Goal: Task Accomplishment & Management: Use online tool/utility

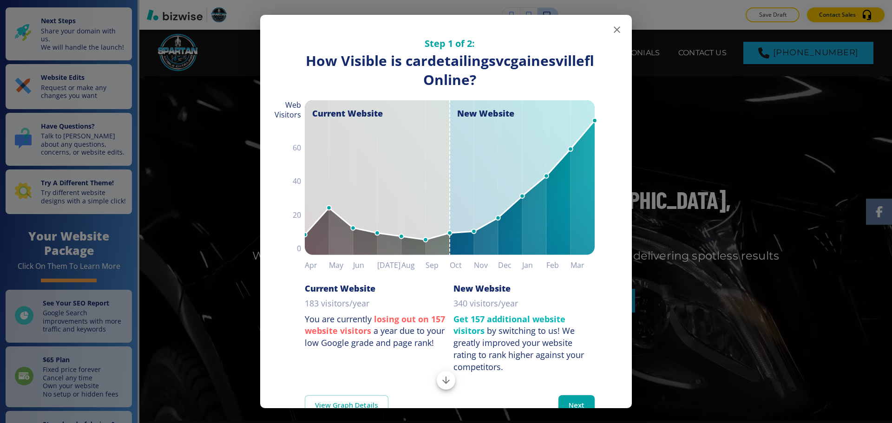
click at [612, 32] on icon "button" at bounding box center [617, 29] width 11 height 11
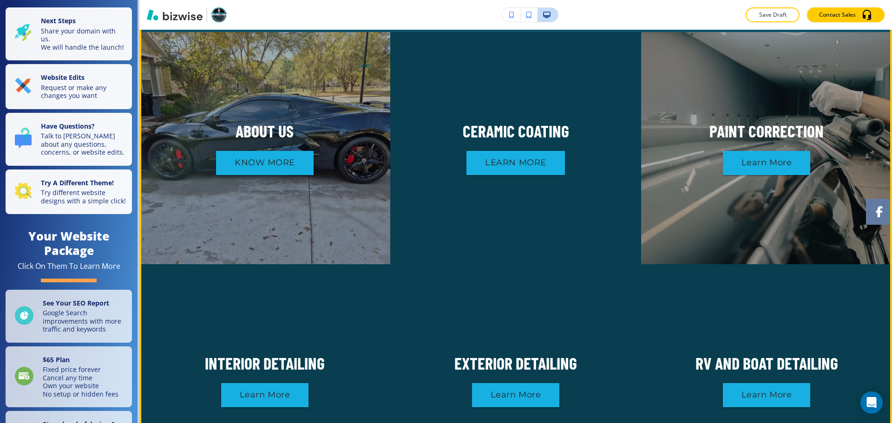
scroll to position [883, 0]
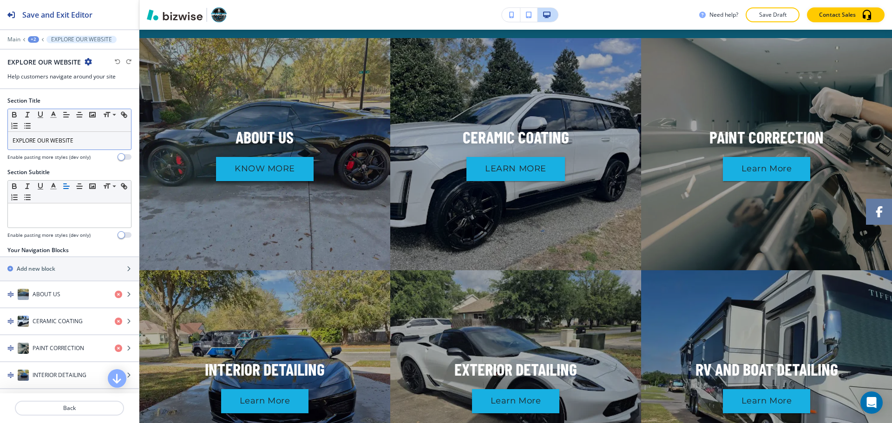
scroll to position [932, 0]
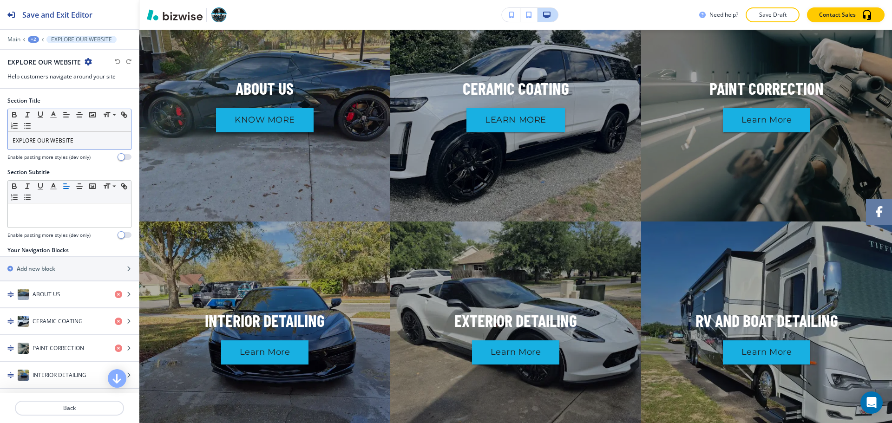
click at [92, 140] on p "EXPLORE OUR WEBSITE" at bounding box center [70, 141] width 114 height 8
drag, startPoint x: 93, startPoint y: 140, endPoint x: 87, endPoint y: 136, distance: 7.0
click at [93, 140] on p "EXPLORE OUR WEBSITE" at bounding box center [70, 141] width 114 height 8
click at [87, 137] on p "EXPLORE OUR WEBSITE" at bounding box center [70, 141] width 114 height 8
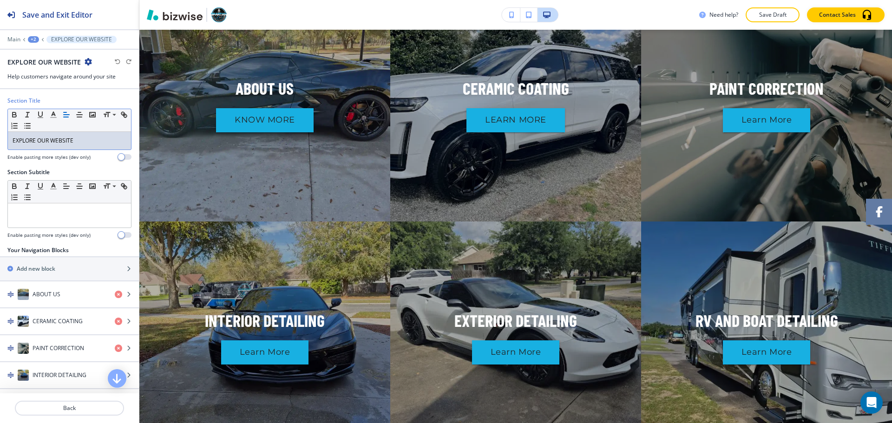
click at [87, 137] on p "EXPLORE OUR WEBSITE" at bounding box center [70, 141] width 114 height 8
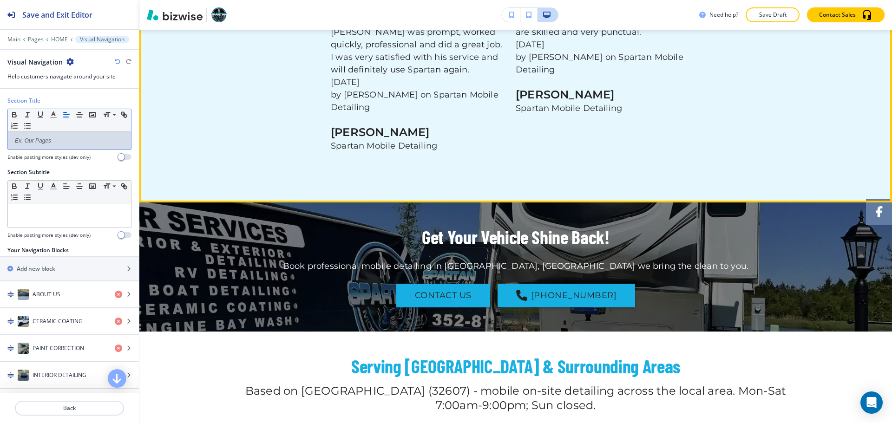
scroll to position [3070, 0]
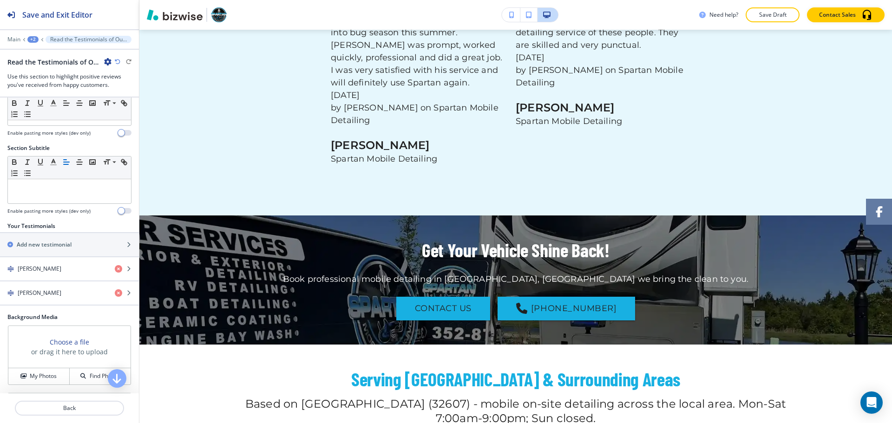
scroll to position [89, 0]
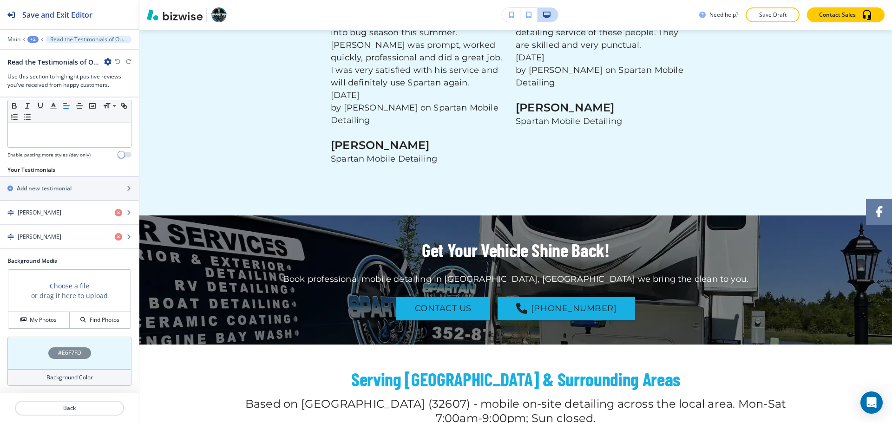
click at [80, 370] on div "Background Color" at bounding box center [69, 378] width 124 height 17
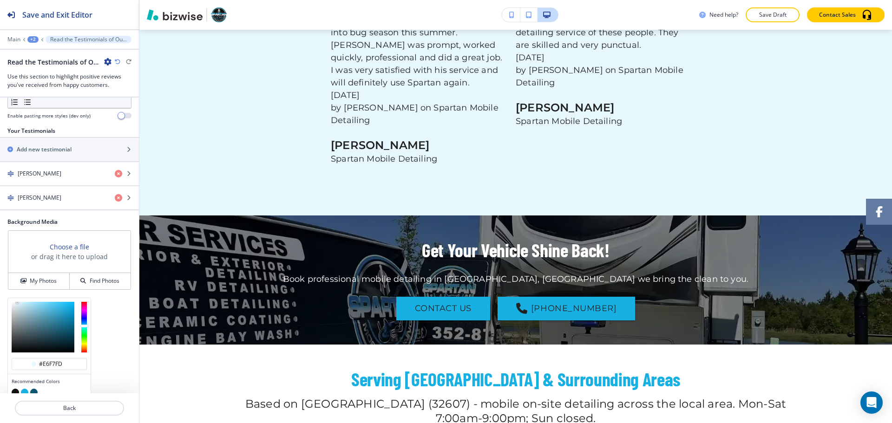
scroll to position [164, 0]
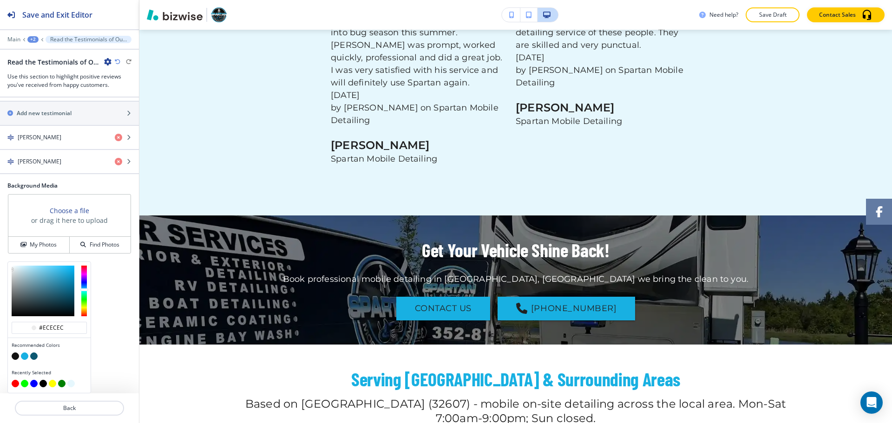
drag, startPoint x: 35, startPoint y: 289, endPoint x: 5, endPoint y: 267, distance: 37.3
click at [5, 268] on div "#ececec Recommended Colors Recently Selected" at bounding box center [69, 265] width 139 height 7
drag, startPoint x: 44, startPoint y: 326, endPoint x: 70, endPoint y: 326, distance: 26.0
click at [70, 326] on input "#ececec" at bounding box center [54, 327] width 33 height 7
type input "#fffff"
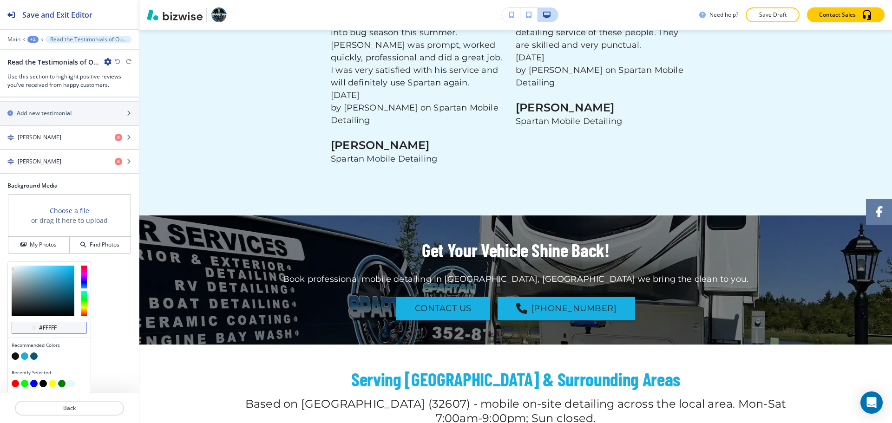
click at [68, 327] on input "#fffff" at bounding box center [54, 327] width 33 height 7
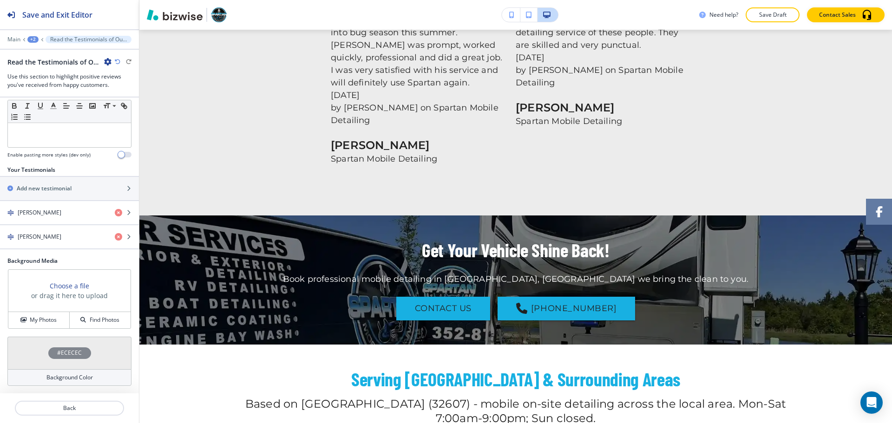
click at [95, 327] on div "Section Title Small Normal Large Huge Read the Testimonials of Our Clients Enab…" at bounding box center [69, 246] width 139 height 296
click at [65, 369] on div "#ECECEC" at bounding box center [69, 353] width 124 height 33
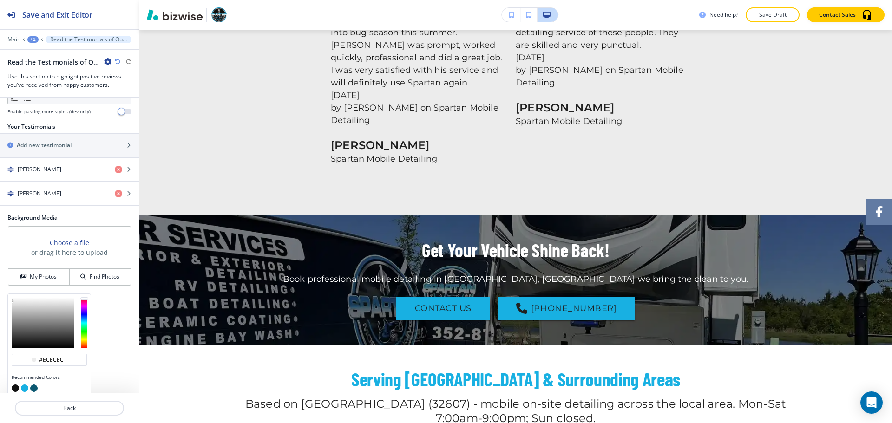
scroll to position [164, 0]
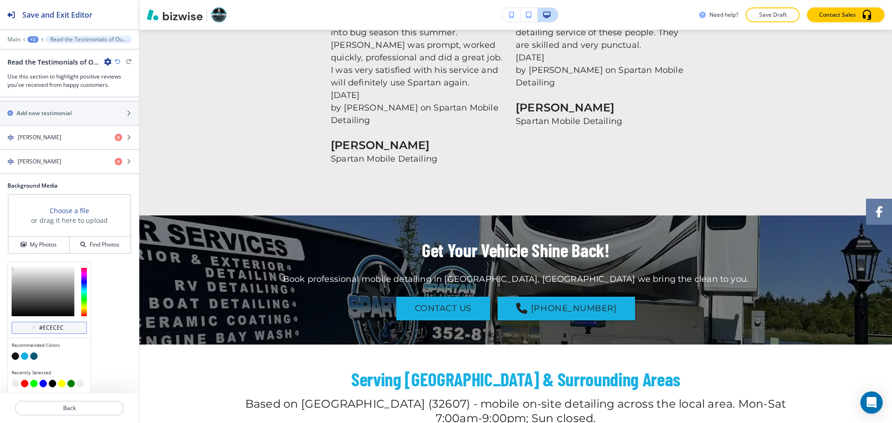
drag, startPoint x: 43, startPoint y: 329, endPoint x: 67, endPoint y: 327, distance: 24.3
click at [67, 327] on input "#ececec" at bounding box center [54, 327] width 33 height 7
click at [74, 338] on div "Recommended Colors" at bounding box center [49, 351] width 83 height 27
click at [72, 324] on div "#ececec" at bounding box center [49, 328] width 75 height 12
drag, startPoint x: 16, startPoint y: 270, endPoint x: 31, endPoint y: 269, distance: 14.9
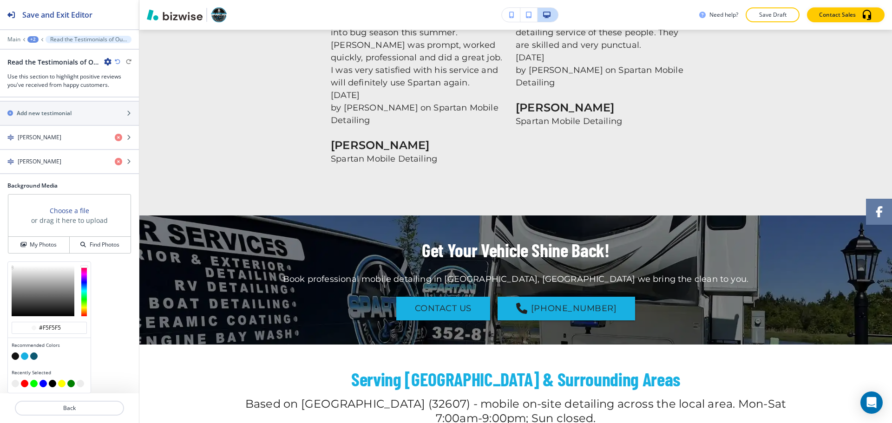
click at [46, 271] on div at bounding box center [43, 291] width 63 height 51
type input "#fcfcfc"
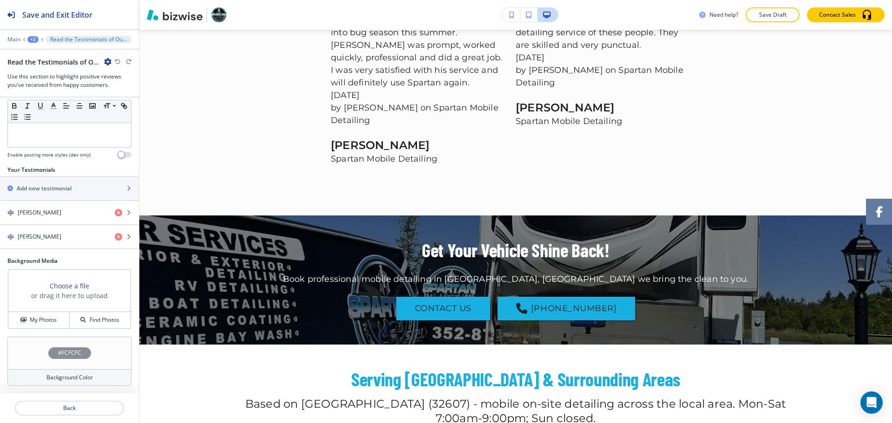
scroll to position [89, 0]
click at [92, 304] on div "Section Title Small Normal Large Huge Read the Testimonials of Our Clients Enab…" at bounding box center [69, 246] width 139 height 296
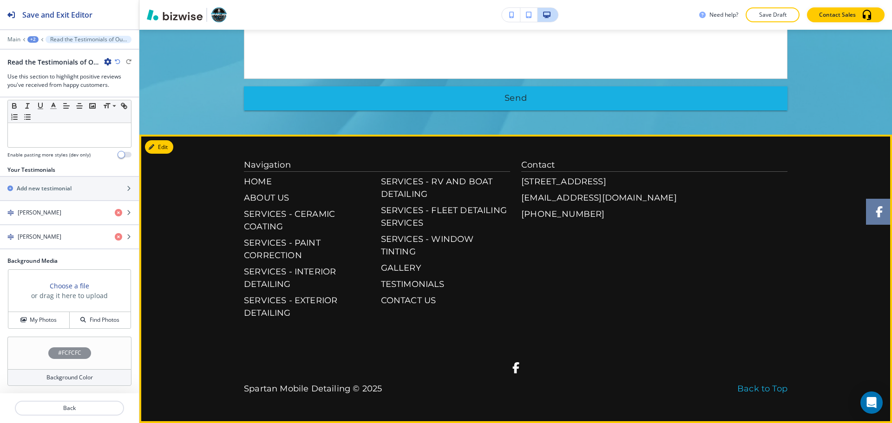
scroll to position [4016, 0]
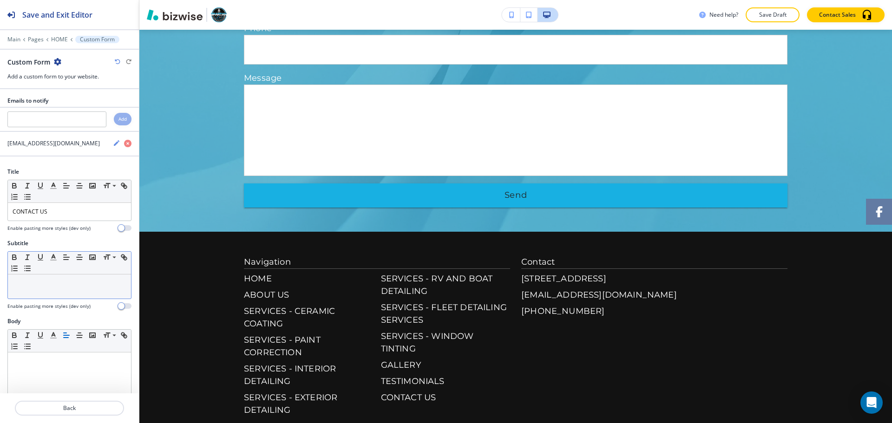
scroll to position [325, 0]
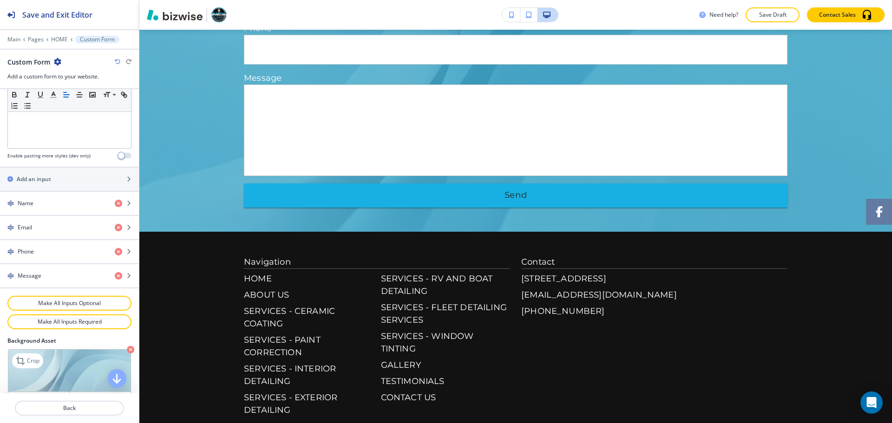
click at [127, 348] on icon "button" at bounding box center [130, 349] width 7 height 7
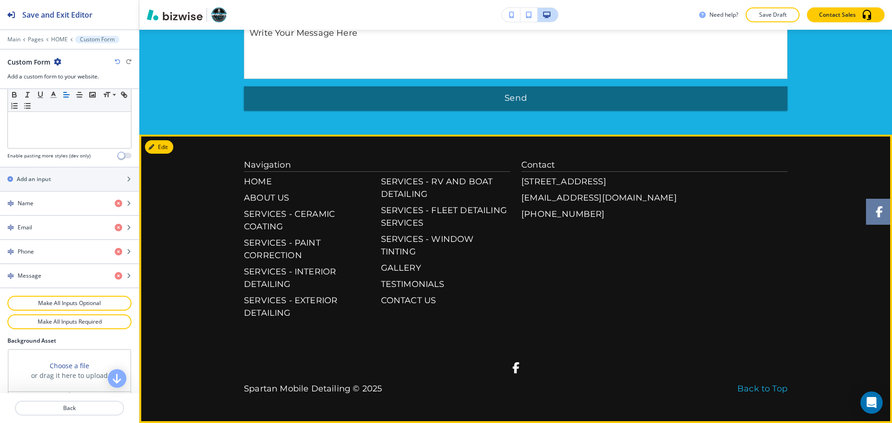
scroll to position [4283, 0]
click at [157, 149] on button "Edit Footer" at bounding box center [169, 147] width 48 height 14
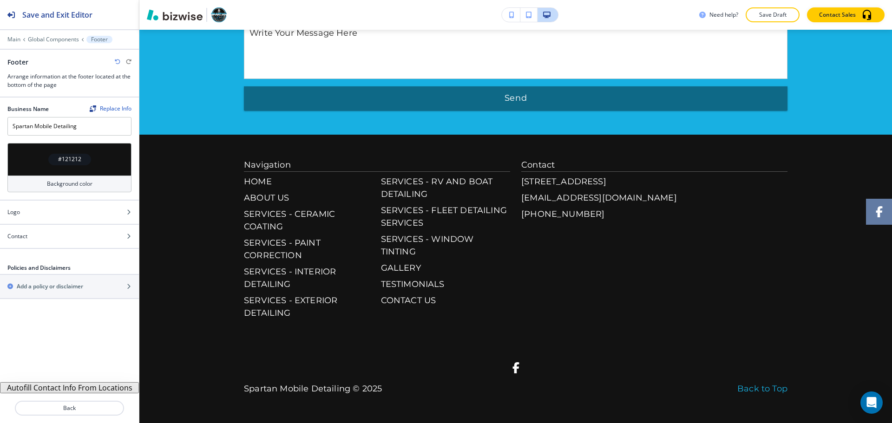
click at [72, 389] on button "Autofill Contact Info From Locations" at bounding box center [69, 388] width 139 height 11
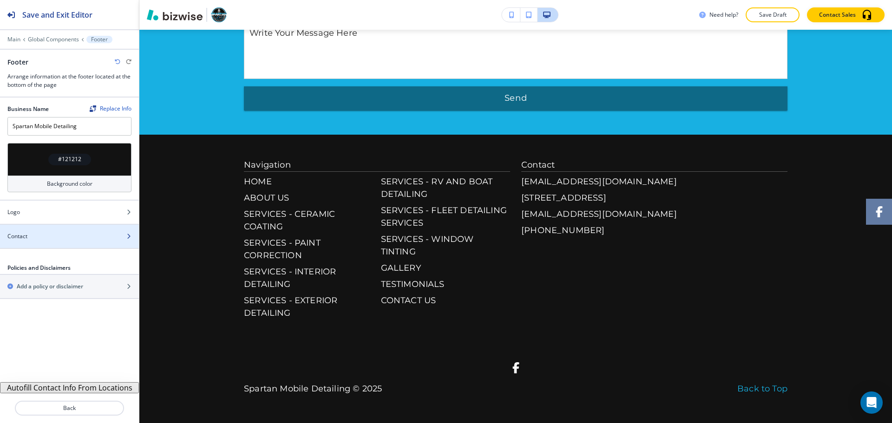
click at [59, 244] on div at bounding box center [69, 244] width 139 height 7
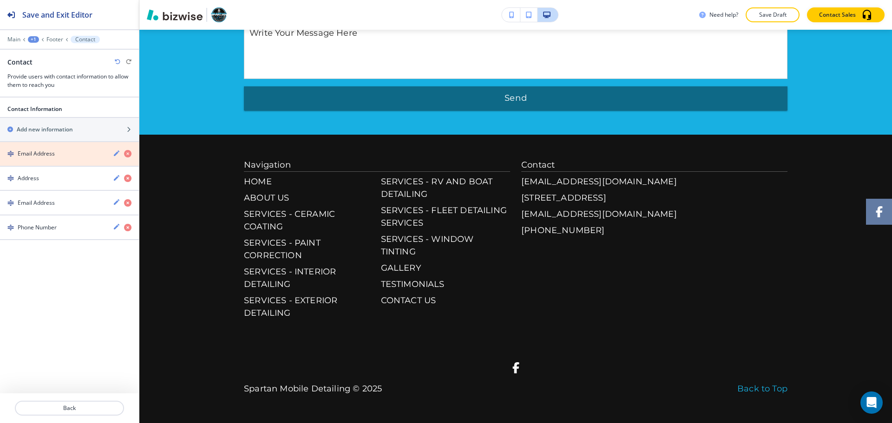
click at [128, 157] on icon "button" at bounding box center [127, 153] width 7 height 7
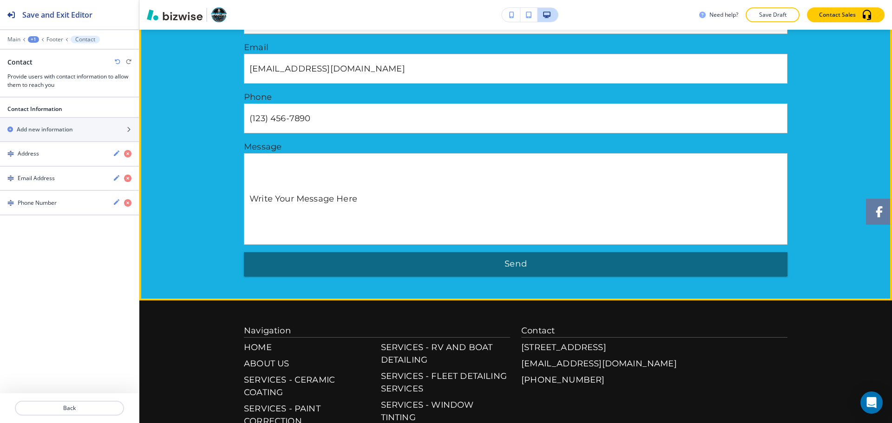
scroll to position [3957, 0]
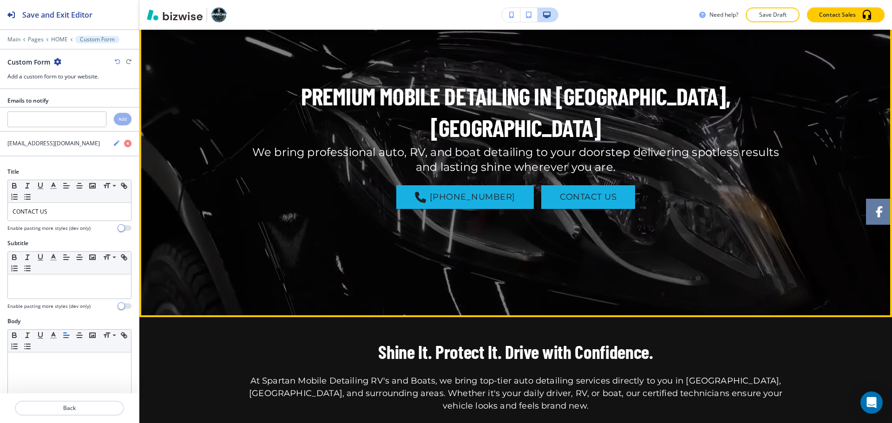
scroll to position [0, 0]
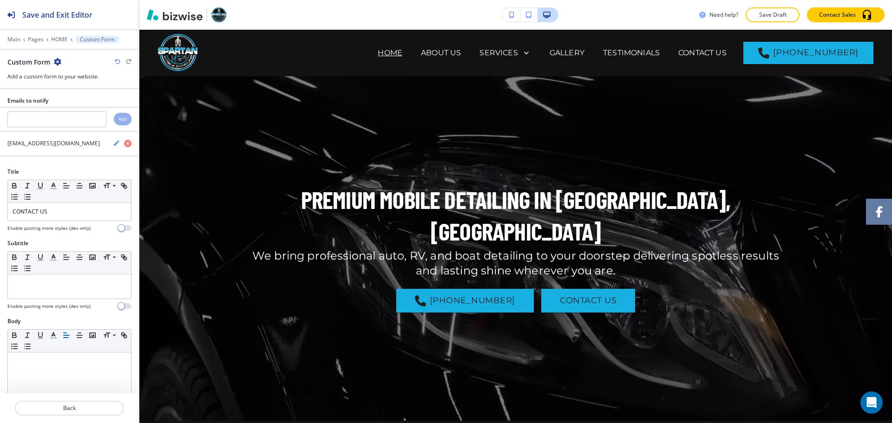
click at [759, 16] on p "Save Draft" at bounding box center [773, 15] width 30 height 8
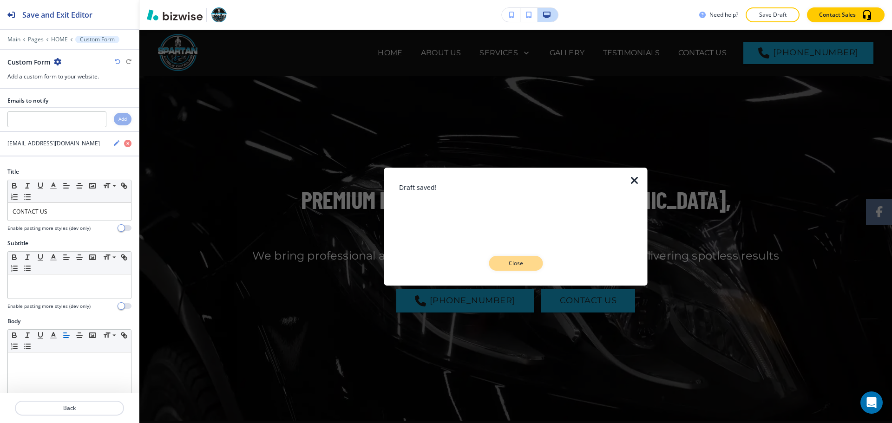
click at [533, 258] on button "Close" at bounding box center [516, 263] width 54 height 15
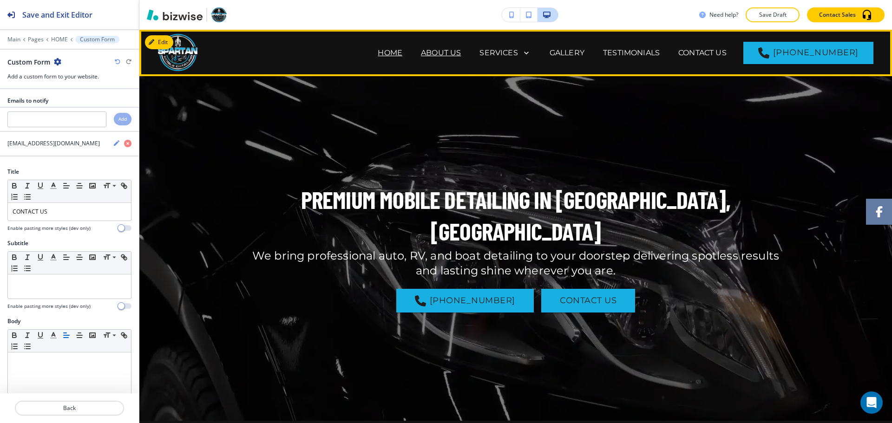
click at [454, 53] on p "ABOUT US" at bounding box center [441, 52] width 40 height 11
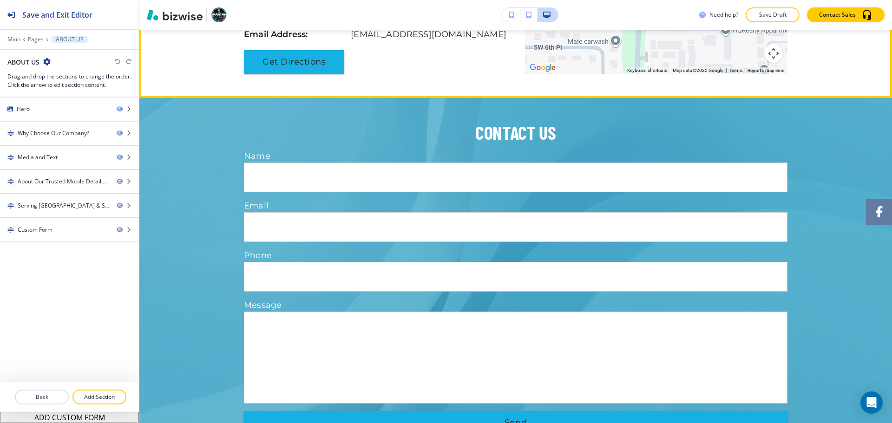
scroll to position [1394, 0]
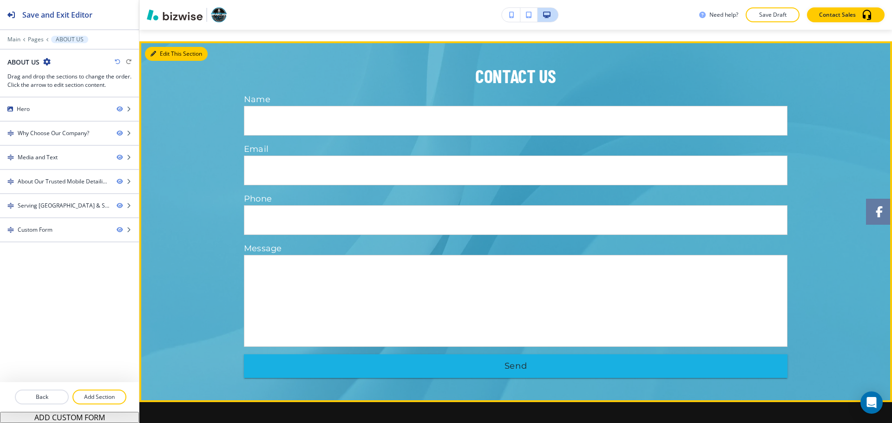
drag, startPoint x: 161, startPoint y: 81, endPoint x: 156, endPoint y: 85, distance: 6.6
click at [160, 61] on button "Edit This Section" at bounding box center [176, 54] width 63 height 14
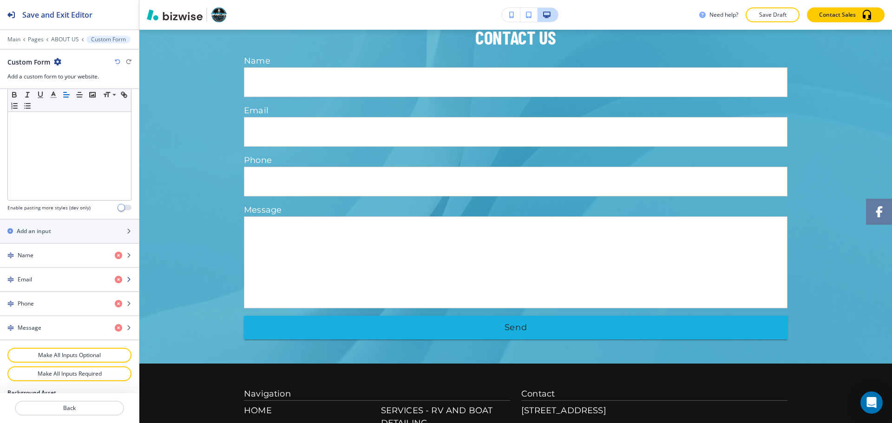
scroll to position [325, 0]
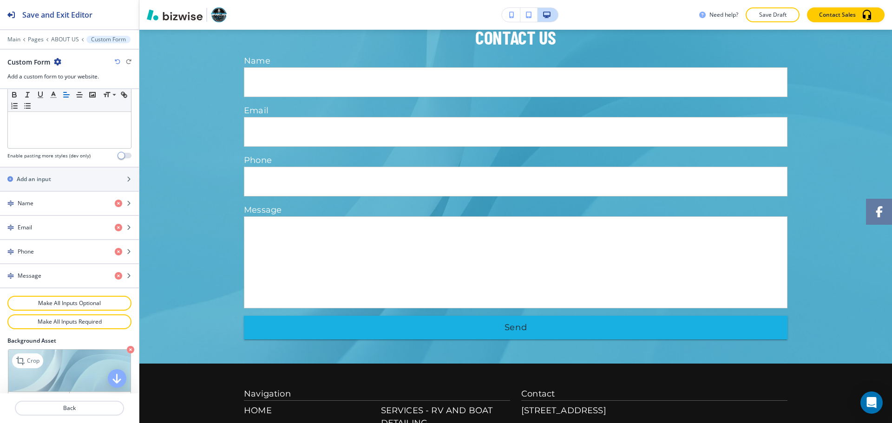
click at [127, 352] on icon "button" at bounding box center [130, 349] width 7 height 7
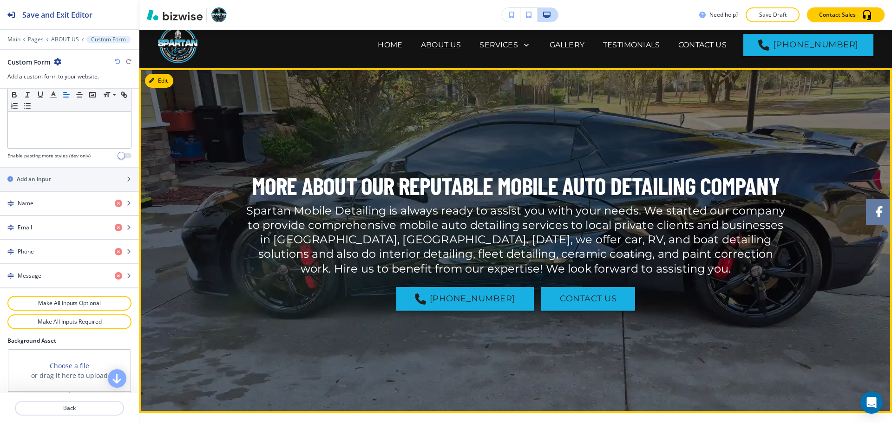
scroll to position [0, 0]
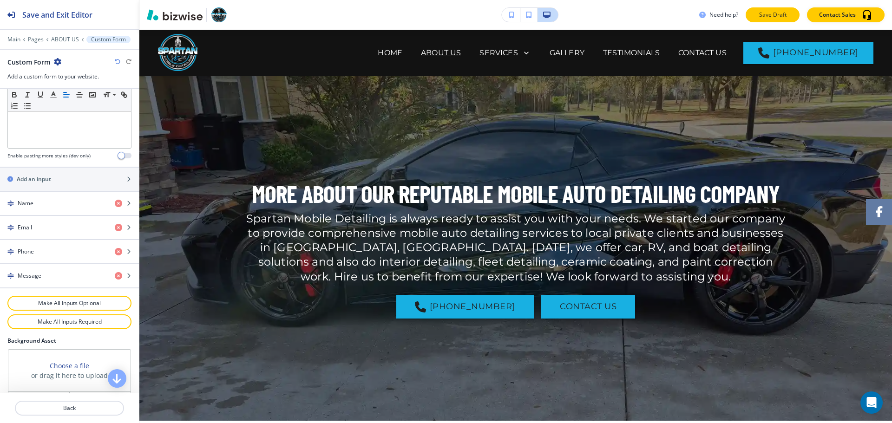
click at [766, 15] on p "Save Draft" at bounding box center [773, 15] width 30 height 8
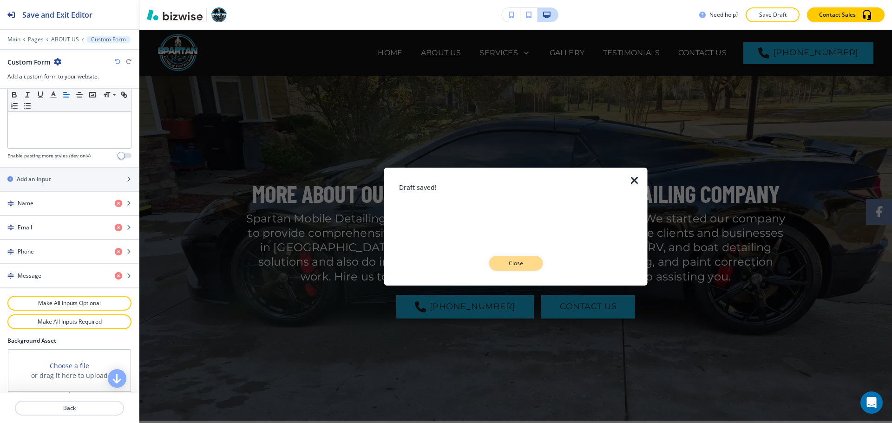
click at [522, 260] on p "Close" at bounding box center [516, 263] width 30 height 8
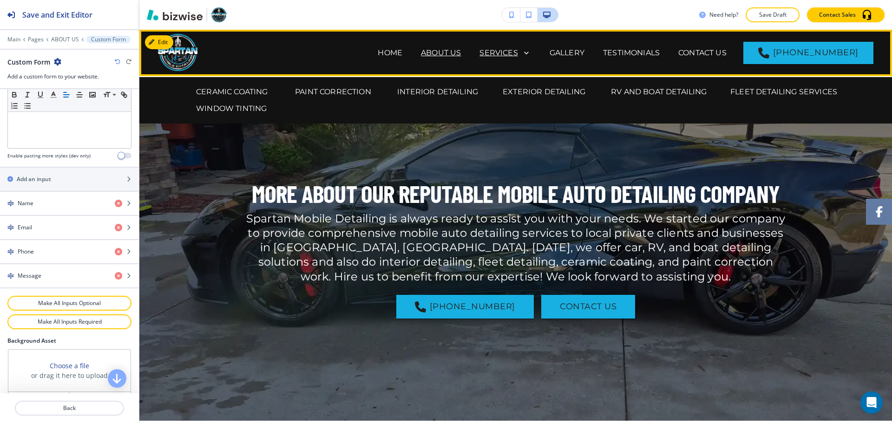
click at [512, 49] on p "SERVICES" at bounding box center [499, 52] width 38 height 11
click at [241, 93] on p "CERAMIC COATING" at bounding box center [232, 91] width 72 height 11
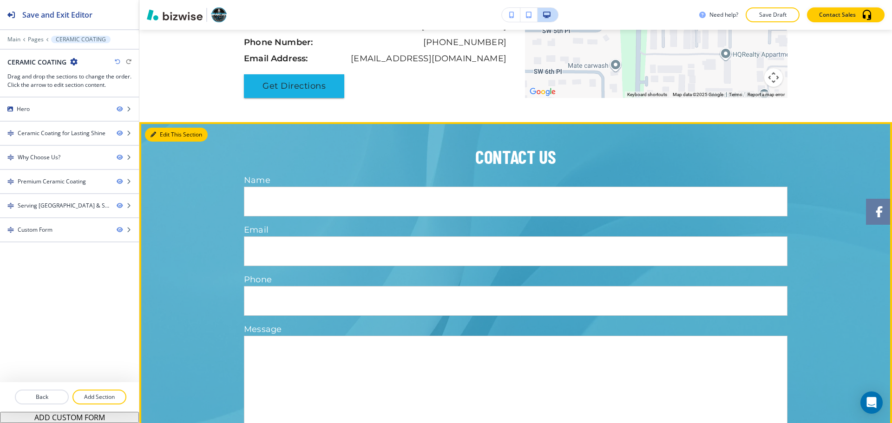
click at [169, 142] on button "Edit This Section" at bounding box center [176, 135] width 63 height 14
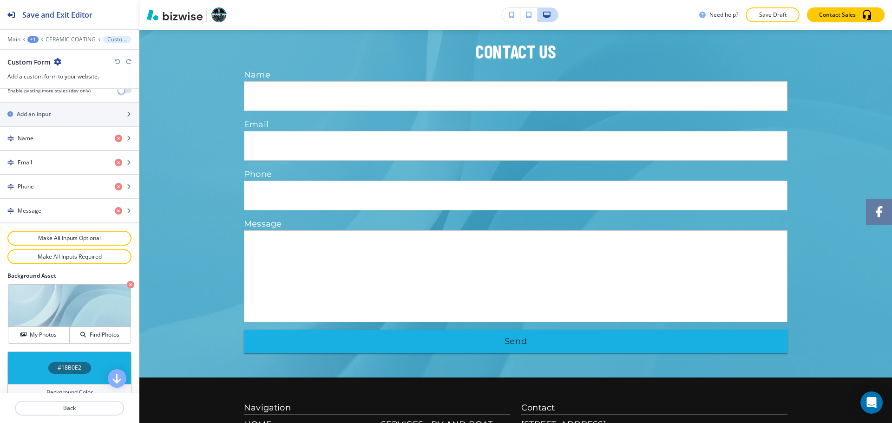
scroll to position [405, 0]
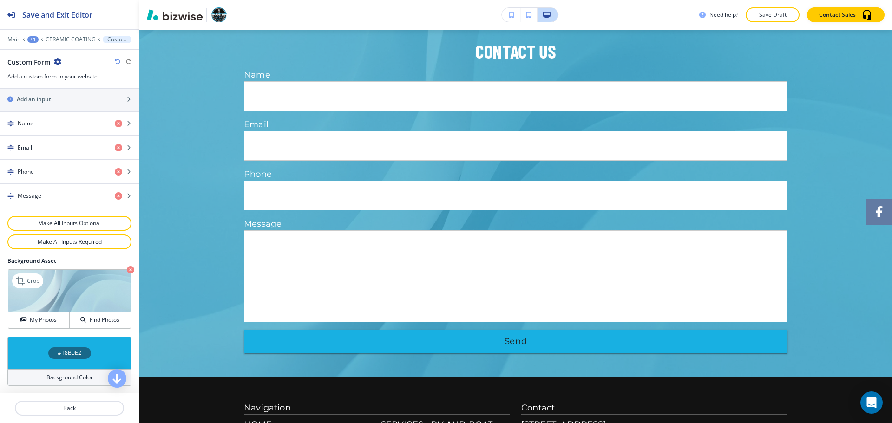
click at [127, 271] on icon "button" at bounding box center [130, 269] width 7 height 7
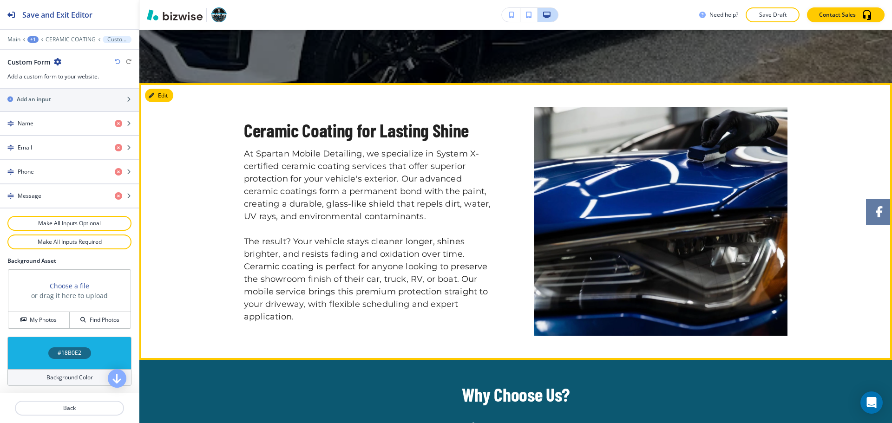
scroll to position [0, 0]
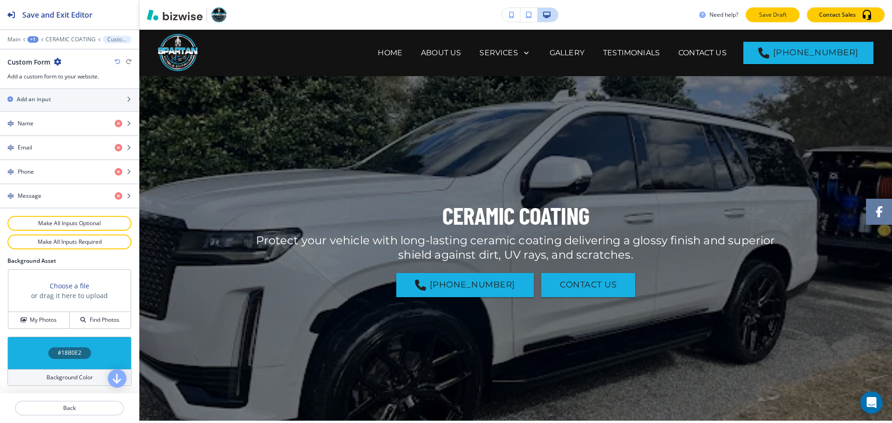
click at [781, 16] on p "Save Draft" at bounding box center [773, 15] width 30 height 8
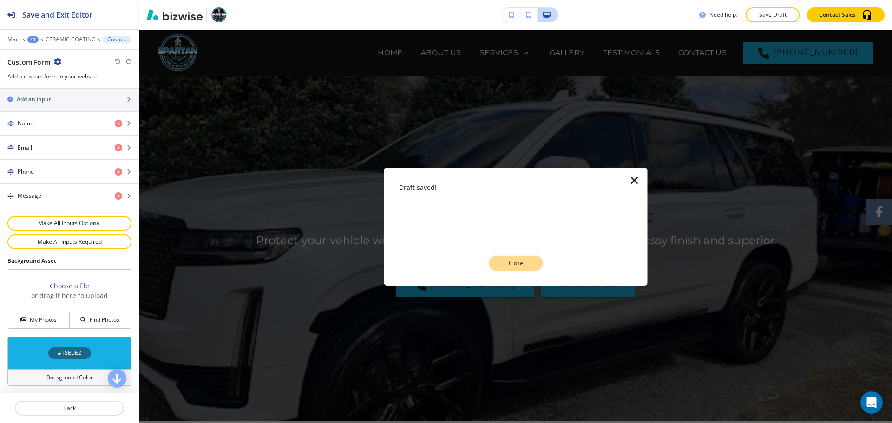
click at [515, 268] on button "Close" at bounding box center [516, 263] width 54 height 15
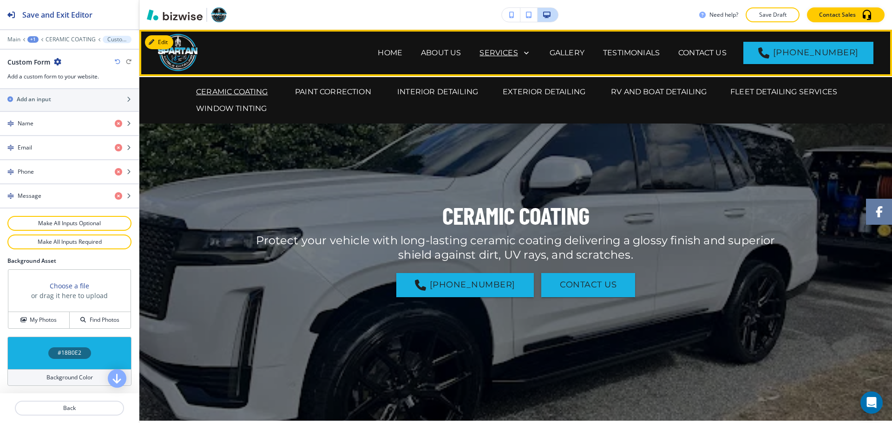
click at [515, 53] on p "SERVICES" at bounding box center [499, 52] width 38 height 11
click at [353, 96] on p "PAINT CORRECTION" at bounding box center [333, 91] width 76 height 11
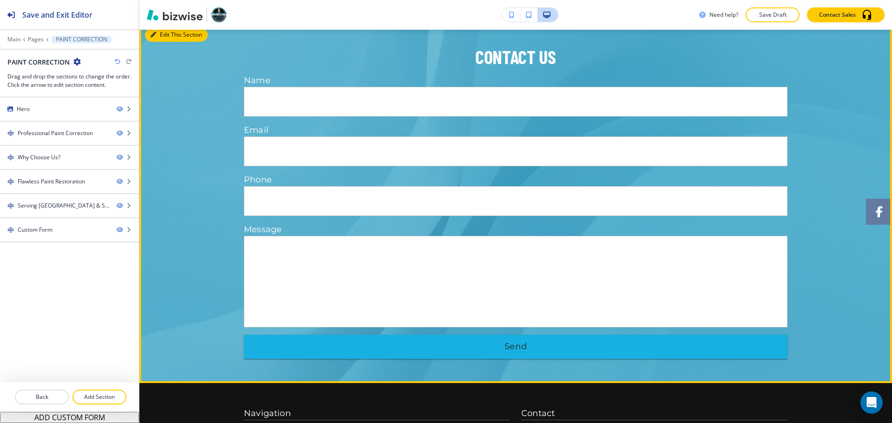
click at [160, 42] on button "Edit This Section" at bounding box center [176, 35] width 63 height 14
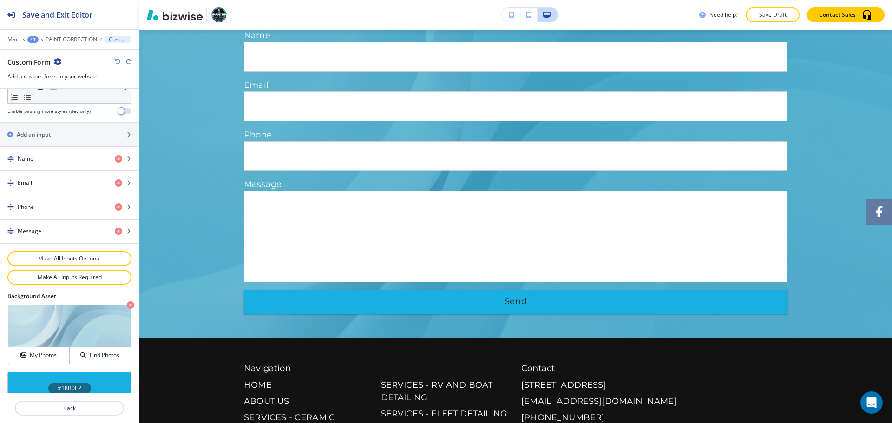
scroll to position [372, 0]
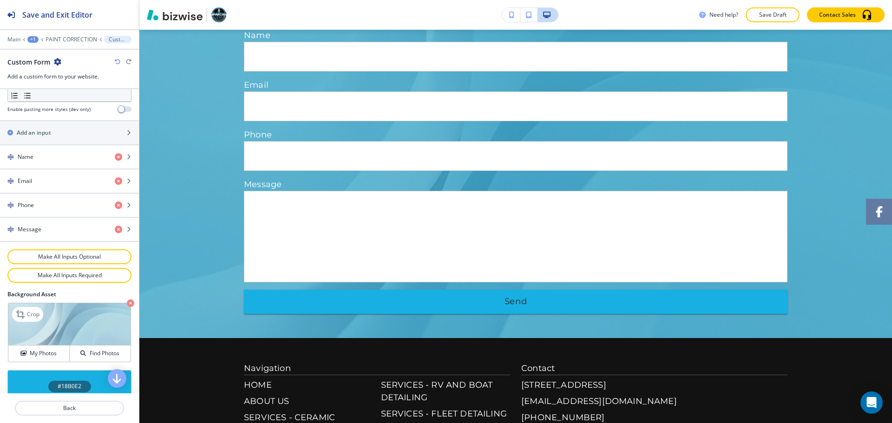
click at [127, 306] on icon "button" at bounding box center [130, 303] width 7 height 7
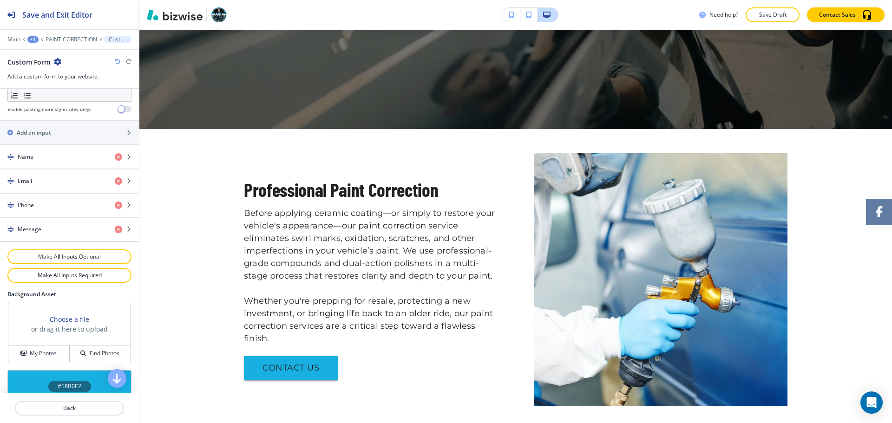
scroll to position [0, 0]
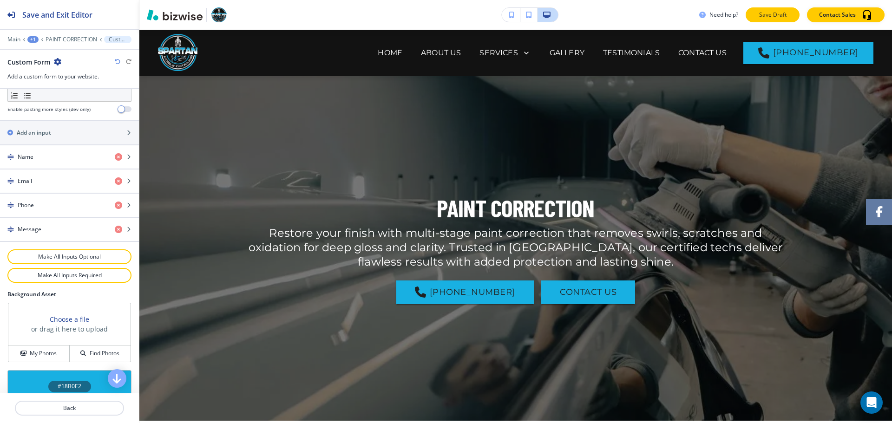
click at [764, 12] on p "Save Draft" at bounding box center [773, 15] width 30 height 8
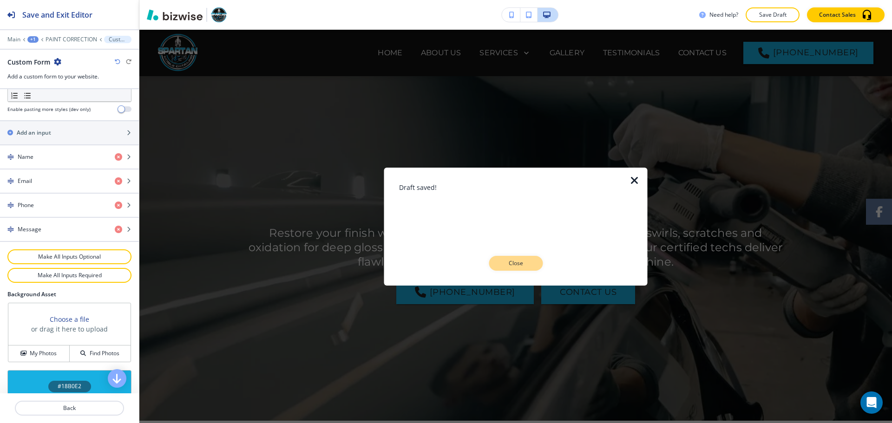
click at [518, 262] on p "Close" at bounding box center [516, 263] width 30 height 8
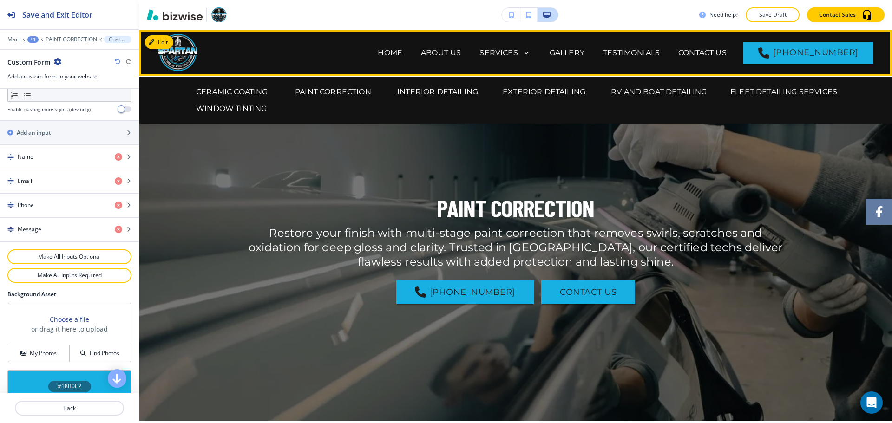
click at [443, 91] on p "INTERIOR DETAILING" at bounding box center [437, 91] width 81 height 11
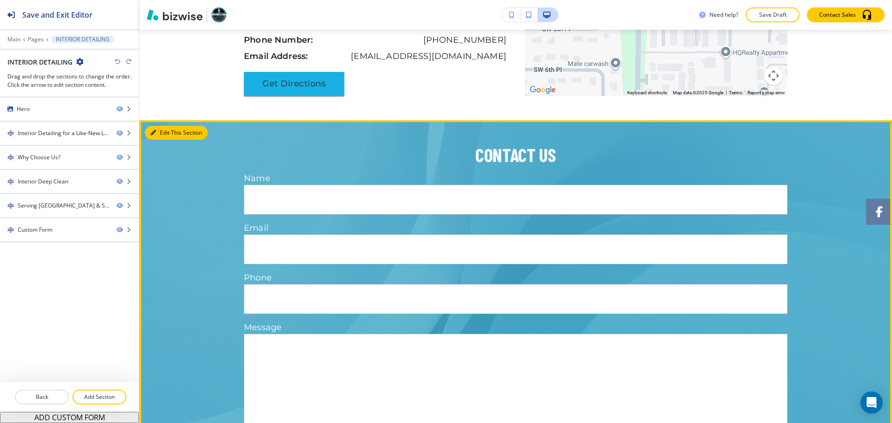
click at [154, 140] on button "Edit This Section" at bounding box center [176, 133] width 63 height 14
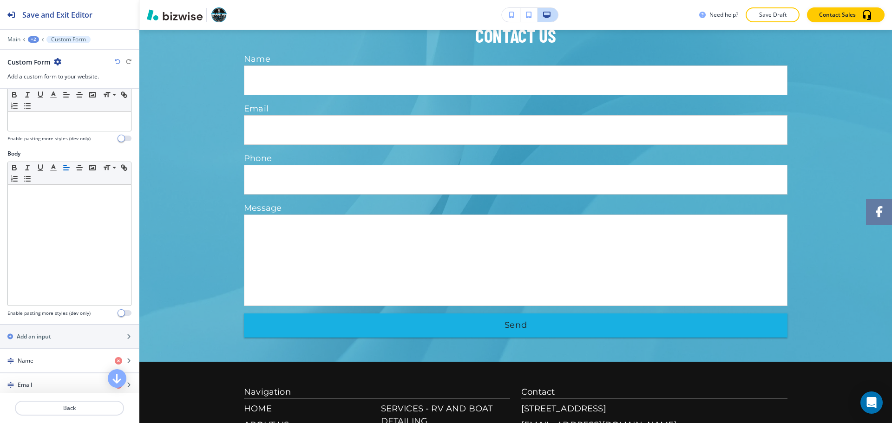
scroll to position [405, 0]
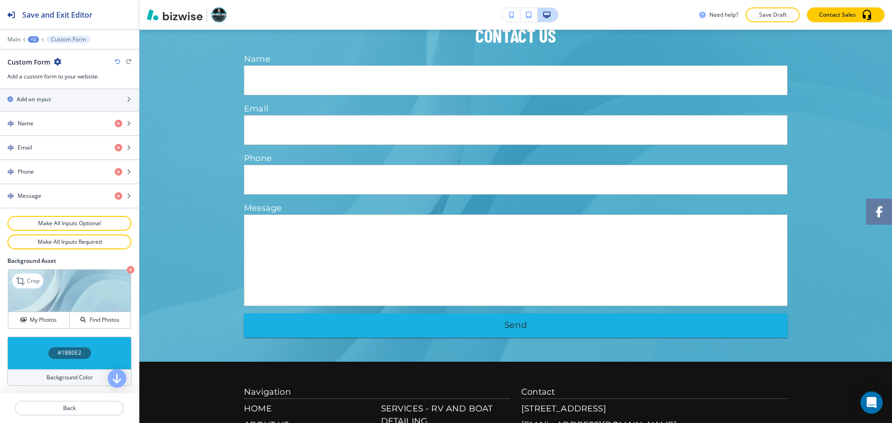
click at [127, 271] on icon "button" at bounding box center [130, 269] width 7 height 7
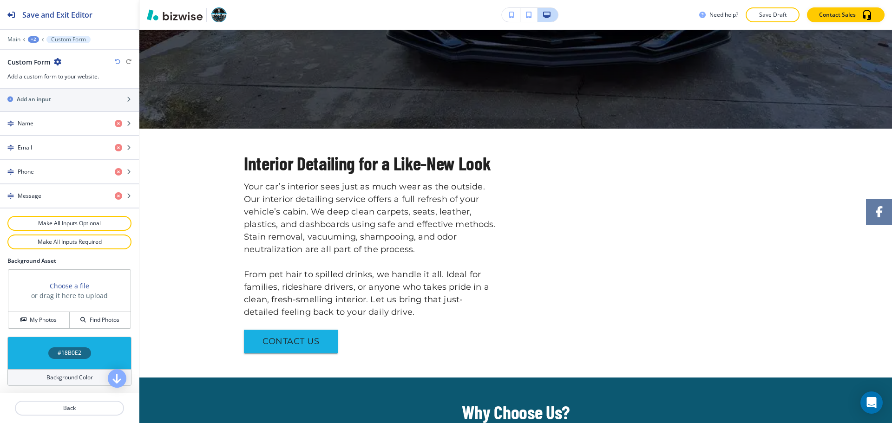
scroll to position [0, 0]
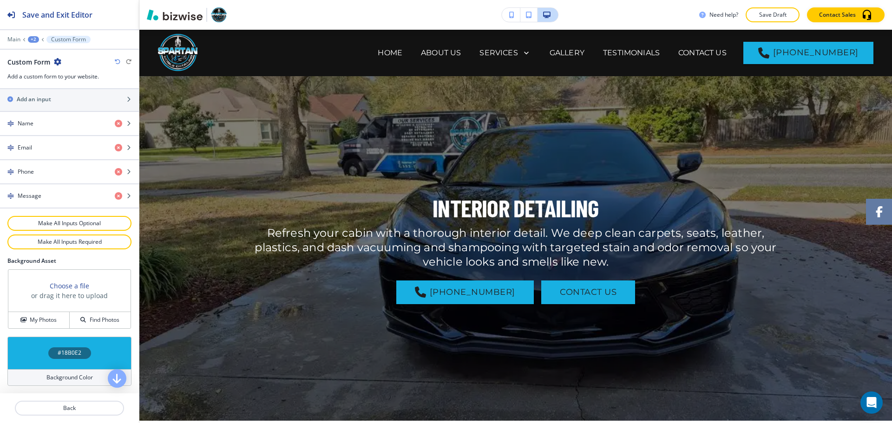
click at [786, 14] on p "Save Draft" at bounding box center [773, 15] width 30 height 8
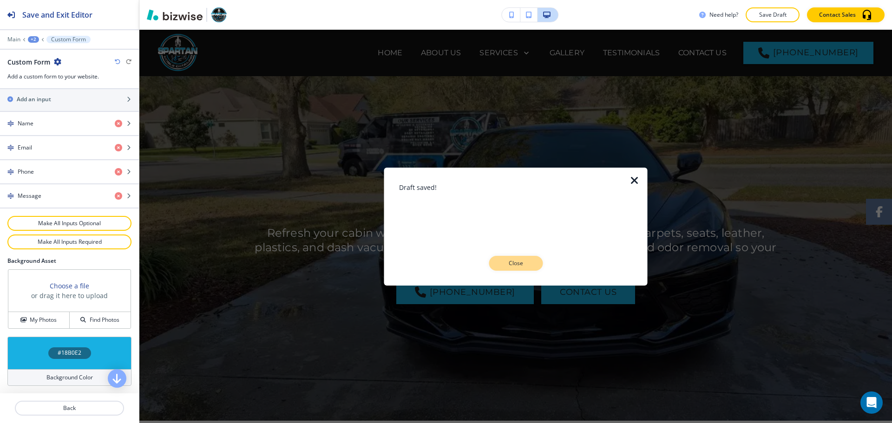
click at [529, 265] on p "Close" at bounding box center [516, 263] width 30 height 8
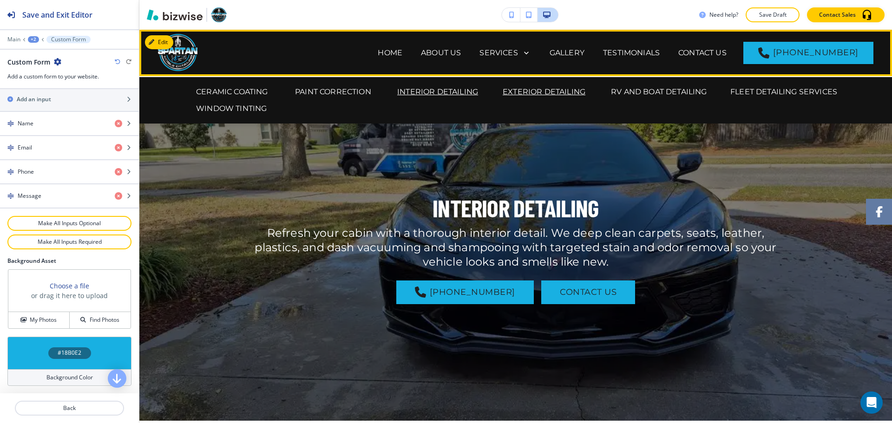
click at [525, 90] on p "EXTERIOR DETAILING" at bounding box center [544, 91] width 83 height 11
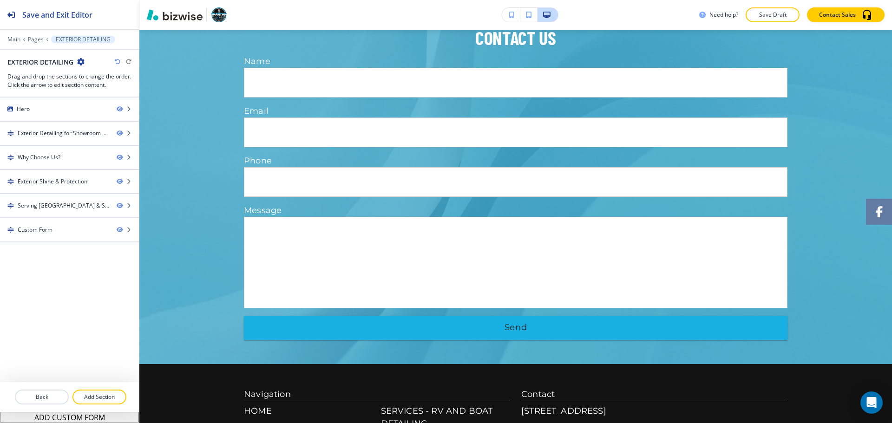
scroll to position [1463, 0]
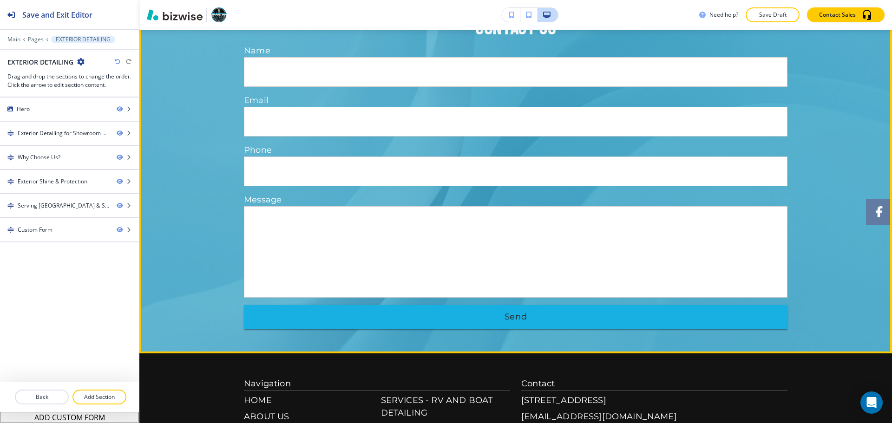
click at [163, 12] on button "Edit This Section" at bounding box center [176, 5] width 63 height 14
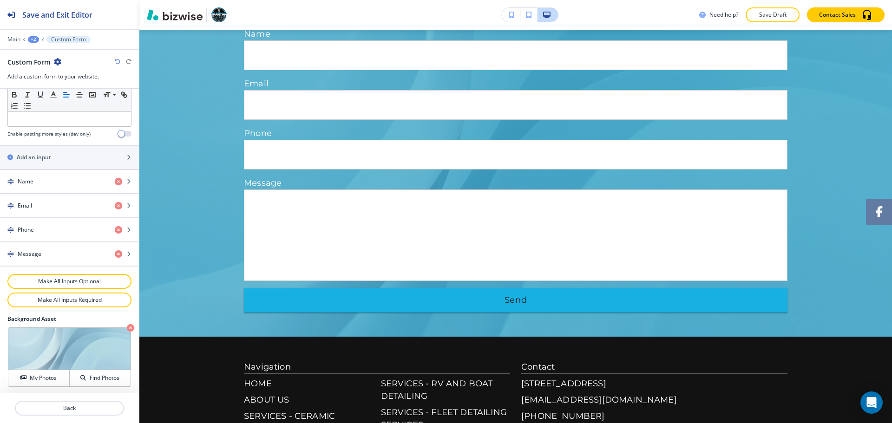
scroll to position [405, 0]
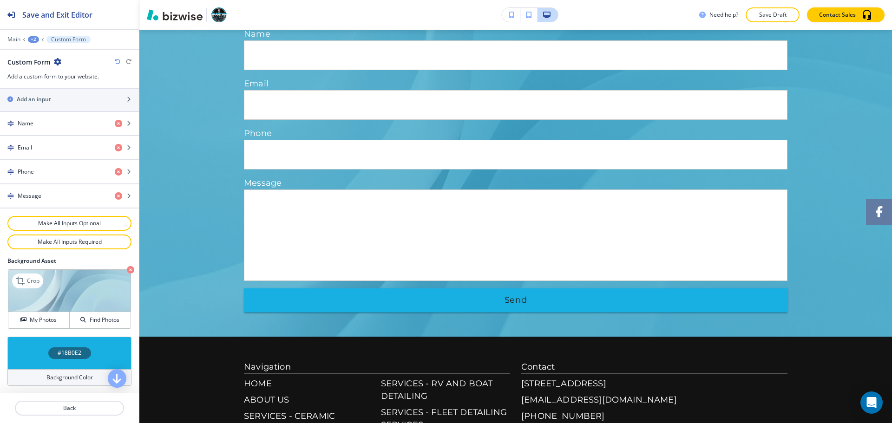
click at [127, 272] on icon "button" at bounding box center [130, 269] width 7 height 7
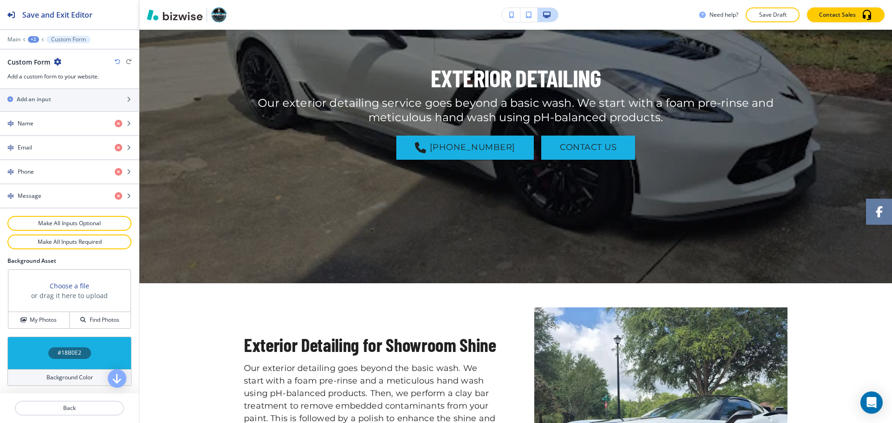
scroll to position [0, 0]
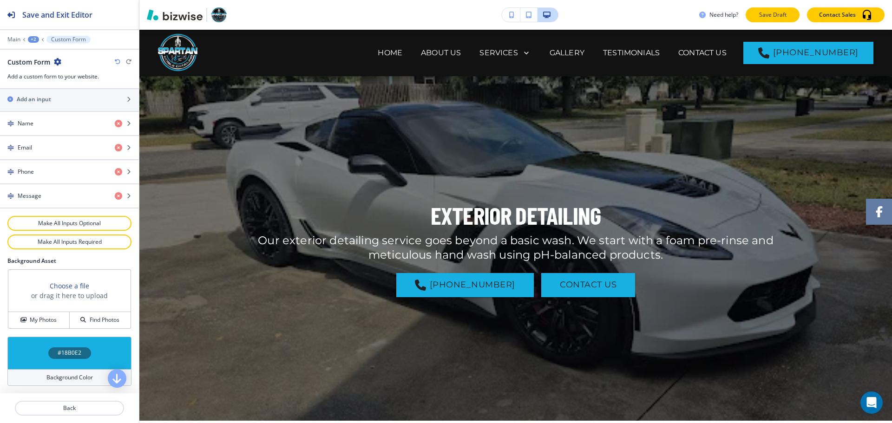
click at [776, 15] on p "Save Draft" at bounding box center [773, 15] width 30 height 8
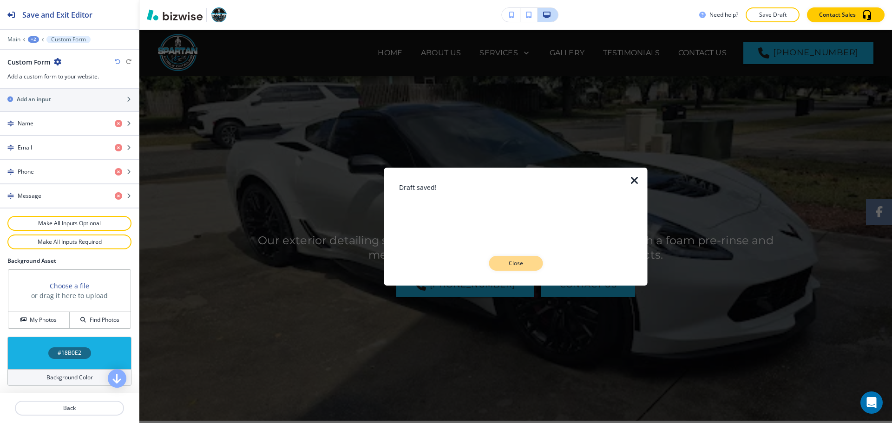
click at [507, 265] on p "Close" at bounding box center [516, 263] width 30 height 8
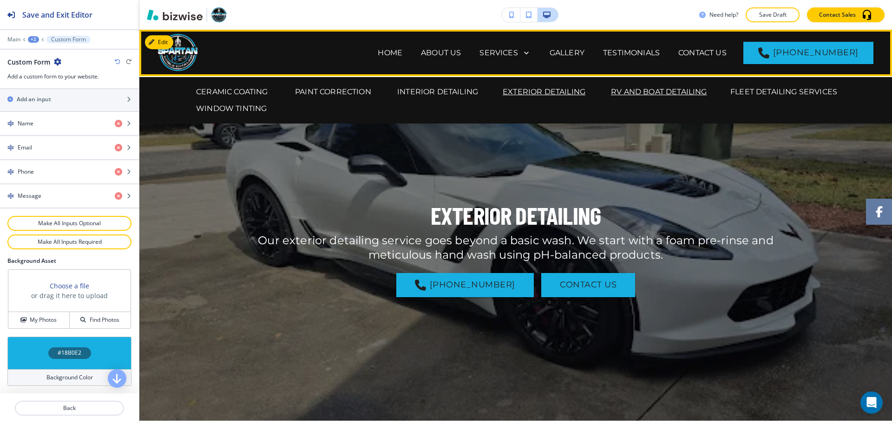
click at [660, 91] on p "RV AND BOAT DETAILING" at bounding box center [659, 91] width 96 height 11
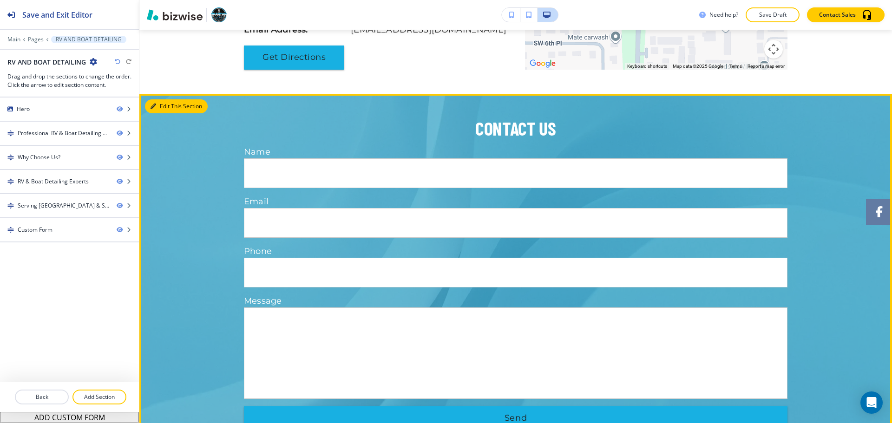
click at [161, 113] on button "Edit This Section" at bounding box center [176, 106] width 63 height 14
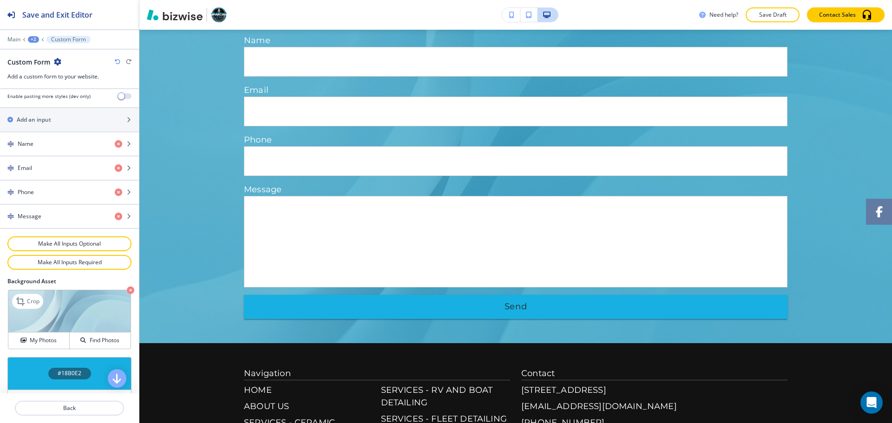
scroll to position [405, 0]
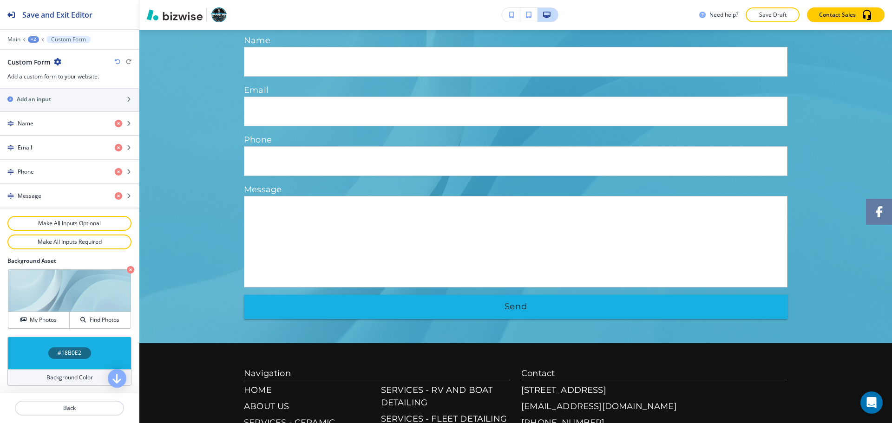
click at [127, 271] on icon "button" at bounding box center [130, 269] width 7 height 7
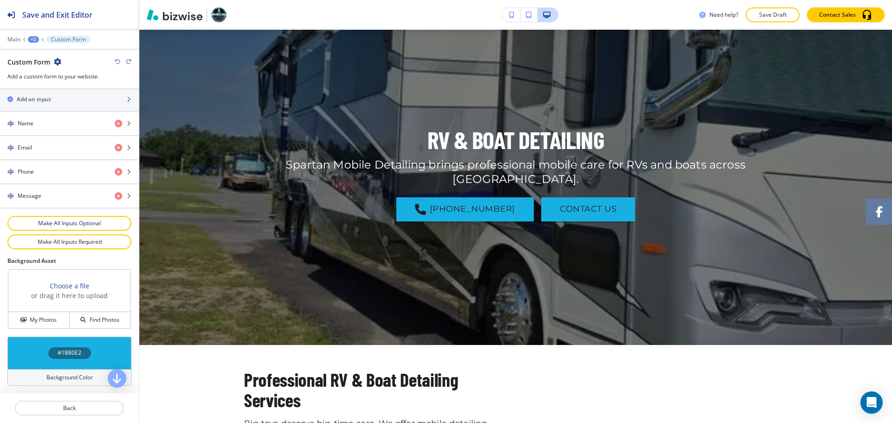
scroll to position [0, 0]
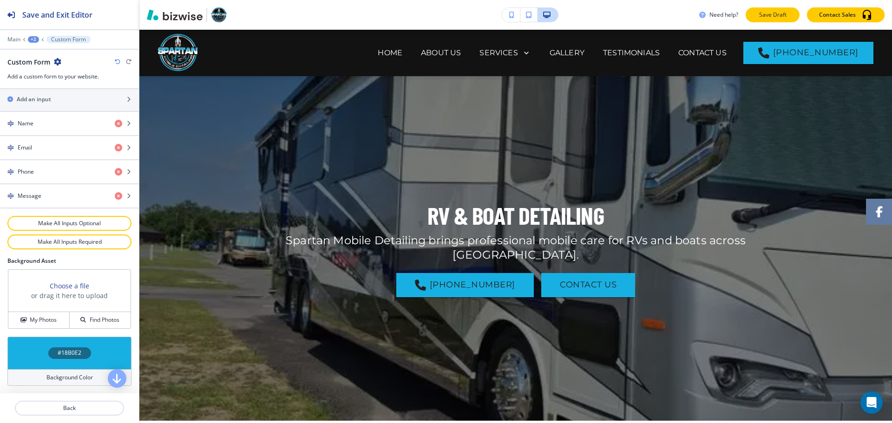
click at [778, 13] on p "Save Draft" at bounding box center [773, 15] width 30 height 8
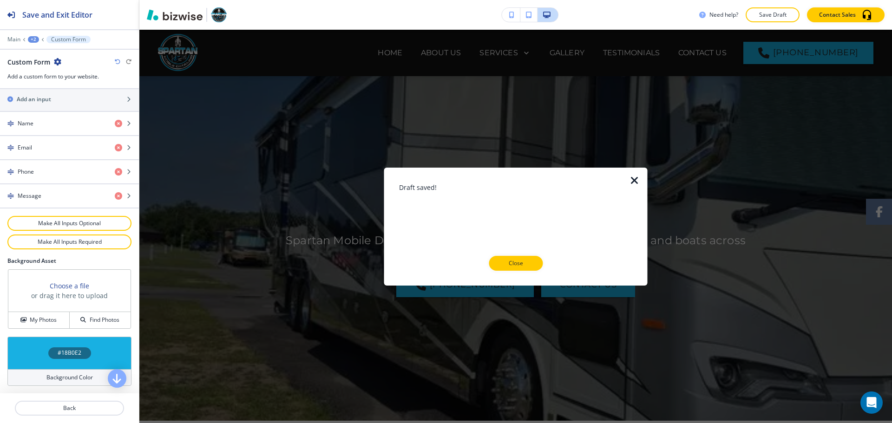
click at [535, 261] on button "Close" at bounding box center [516, 263] width 54 height 15
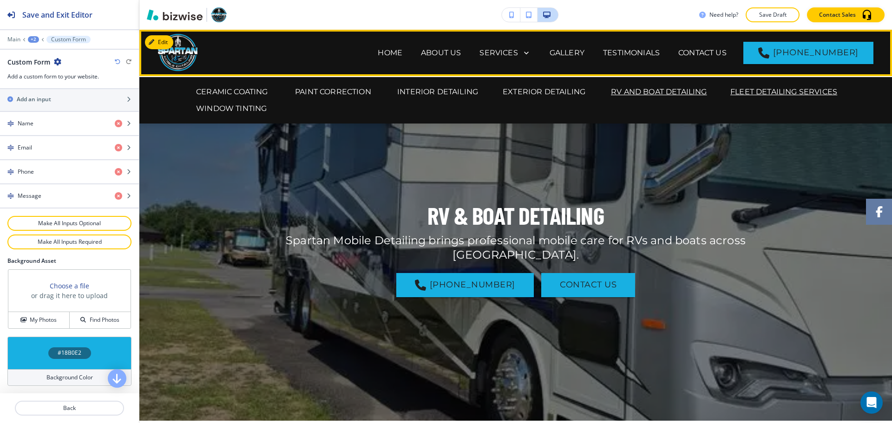
click at [760, 87] on p "FLEET DETAILING SERVICES" at bounding box center [784, 91] width 107 height 11
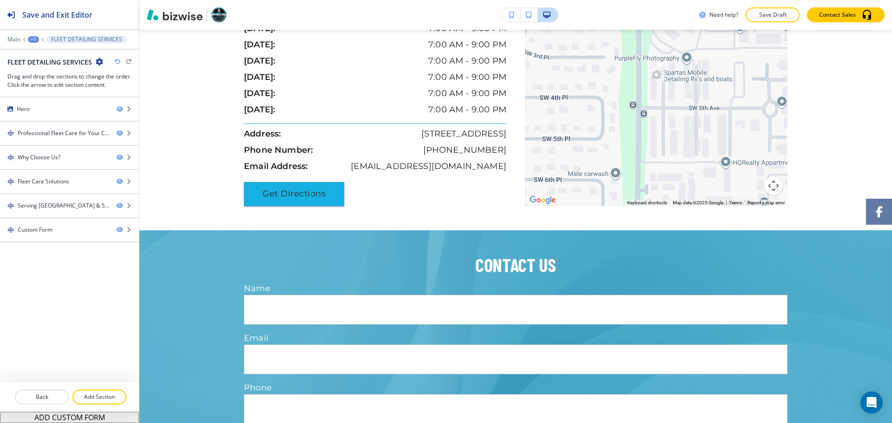
scroll to position [1361, 0]
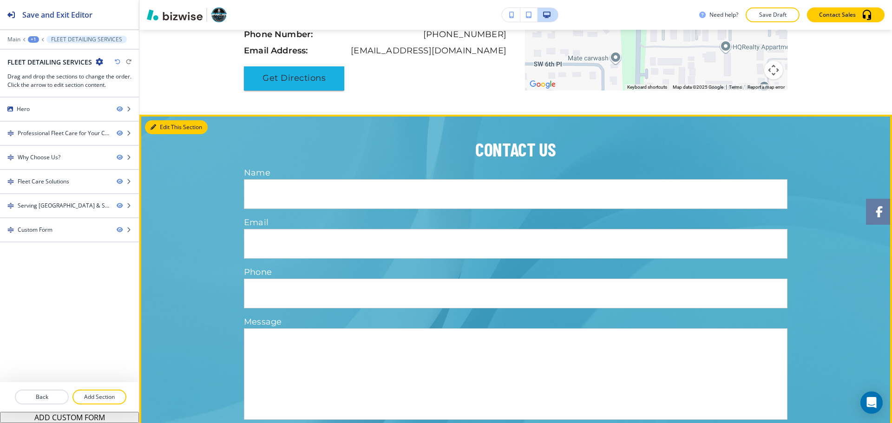
click at [150, 134] on button "Edit This Section" at bounding box center [176, 127] width 63 height 14
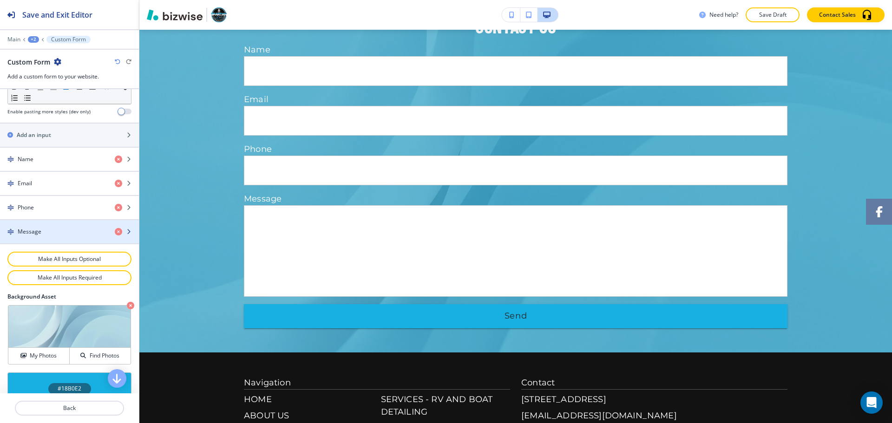
scroll to position [405, 0]
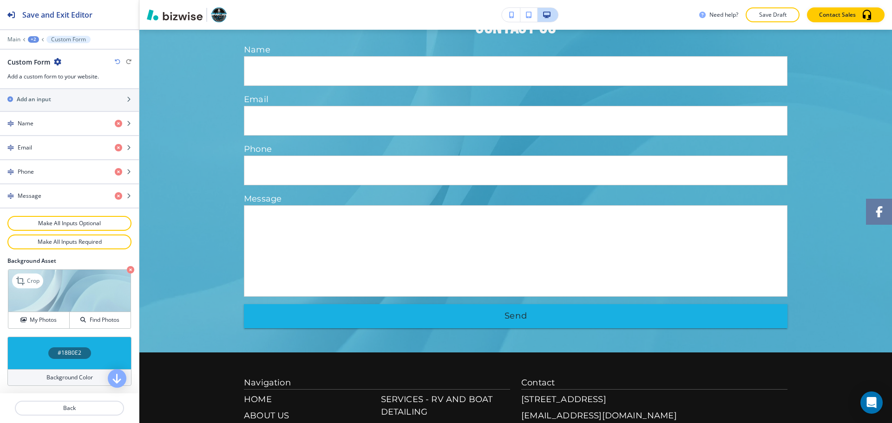
click at [127, 270] on icon "button" at bounding box center [130, 269] width 7 height 7
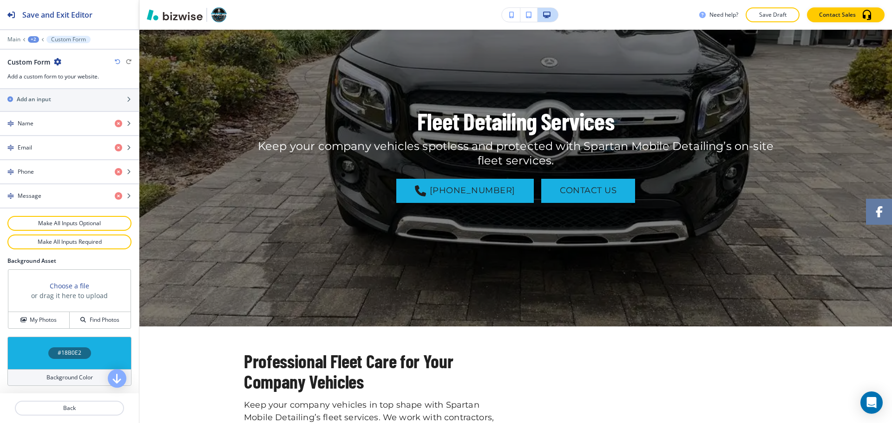
scroll to position [0, 0]
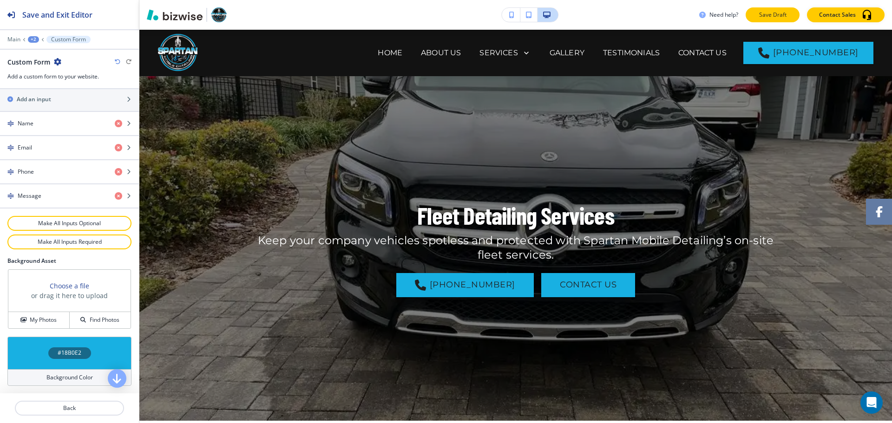
click at [780, 15] on p "Save Draft" at bounding box center [773, 15] width 30 height 8
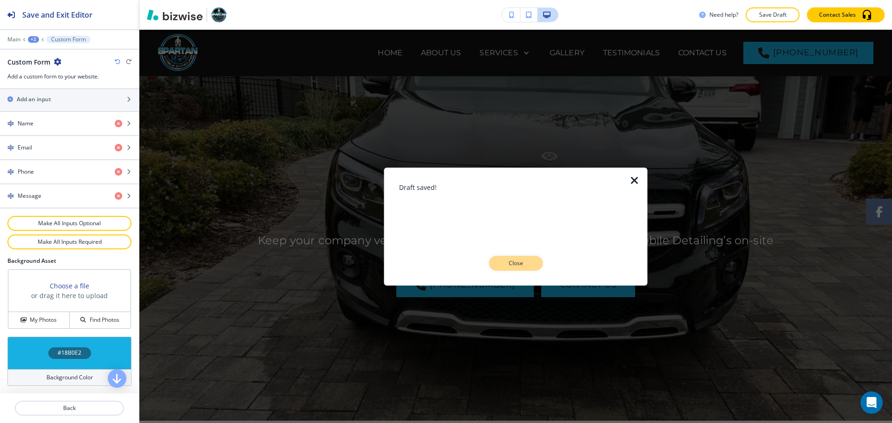
click at [524, 260] on p "Close" at bounding box center [516, 263] width 30 height 8
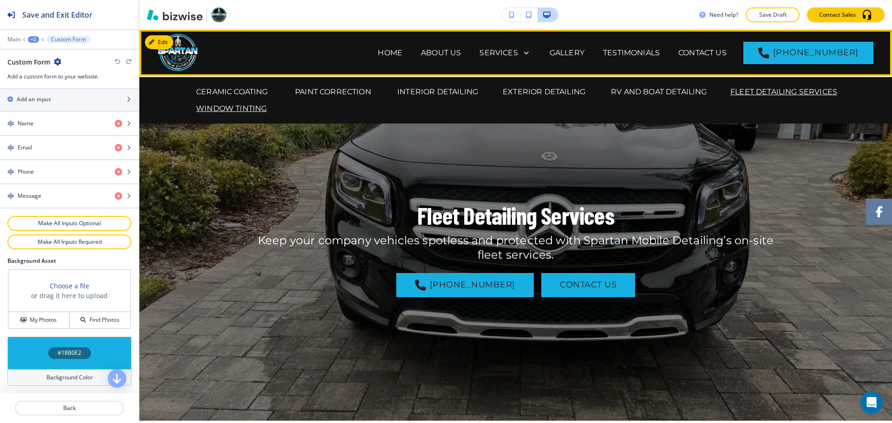
click at [230, 103] on p "WINDOW TINTING" at bounding box center [231, 108] width 71 height 11
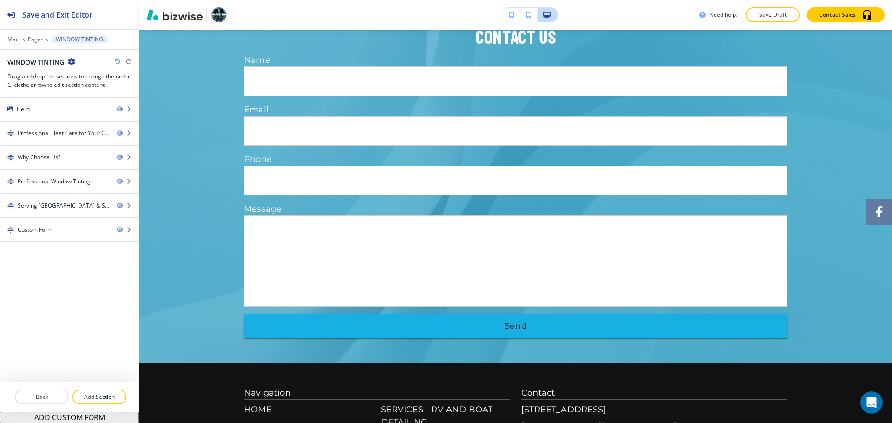
scroll to position [1475, 0]
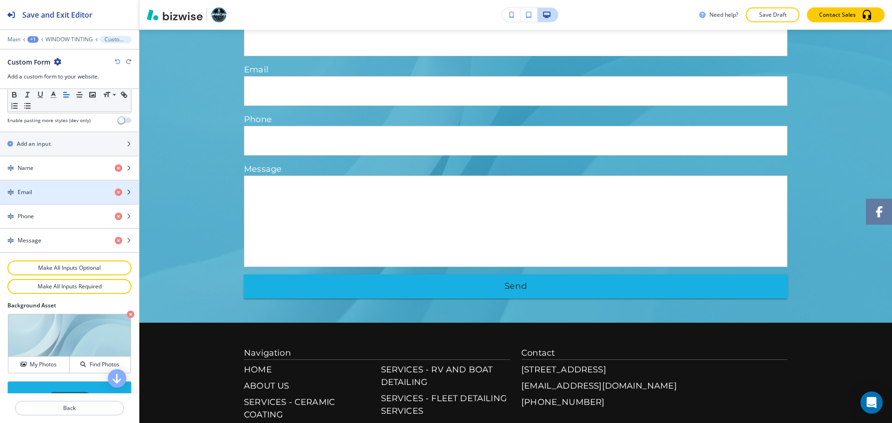
scroll to position [405, 0]
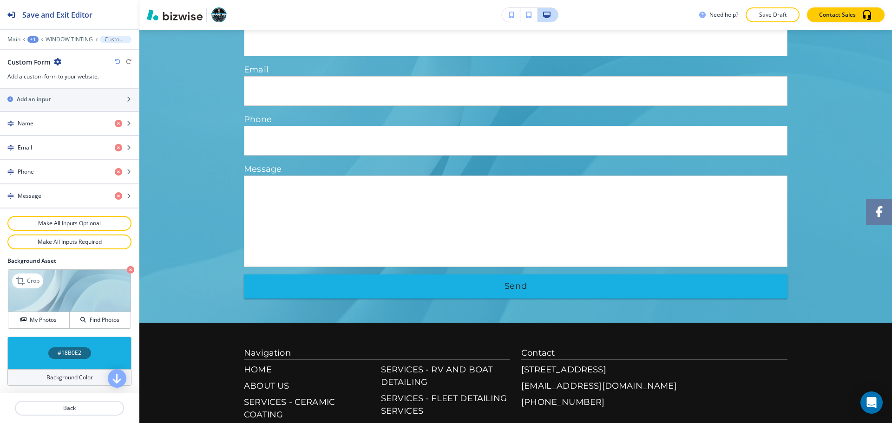
click at [127, 273] on icon "button" at bounding box center [130, 269] width 7 height 7
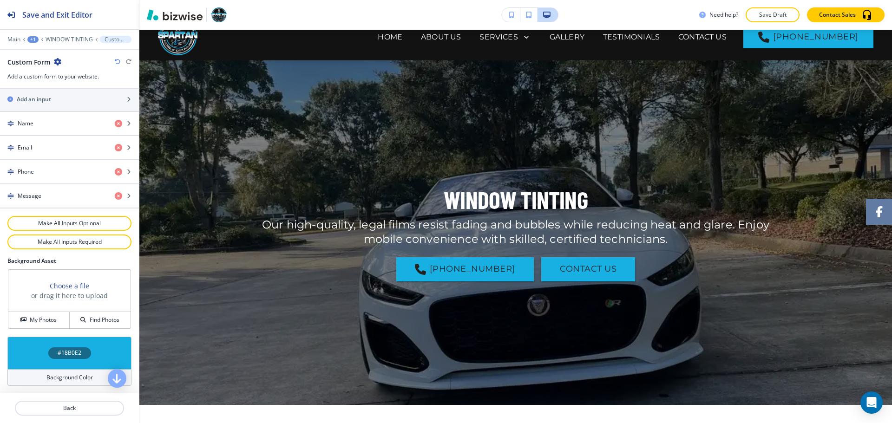
scroll to position [0, 0]
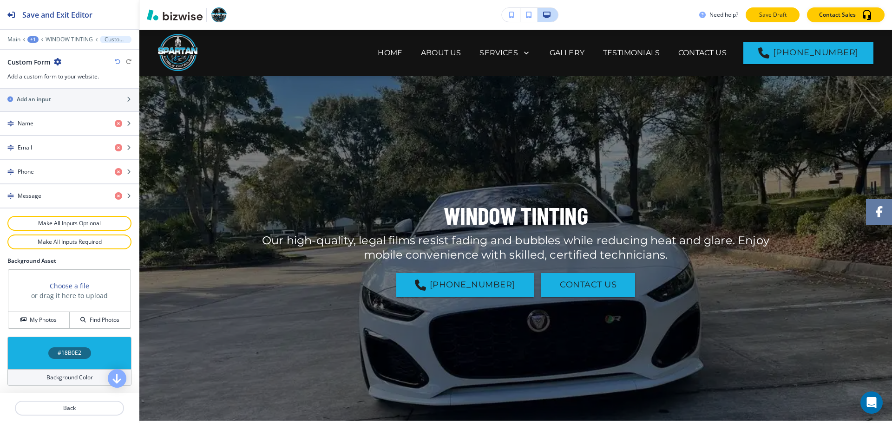
click at [770, 11] on p "Save Draft" at bounding box center [773, 15] width 30 height 8
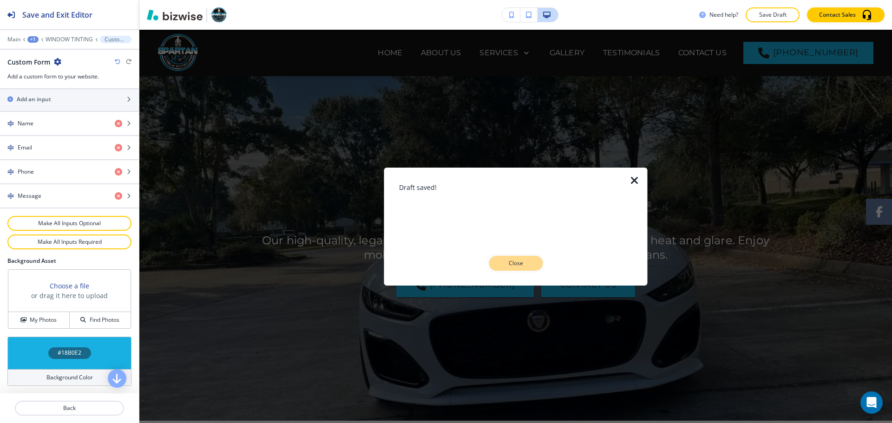
click at [511, 259] on p "Close" at bounding box center [516, 263] width 30 height 8
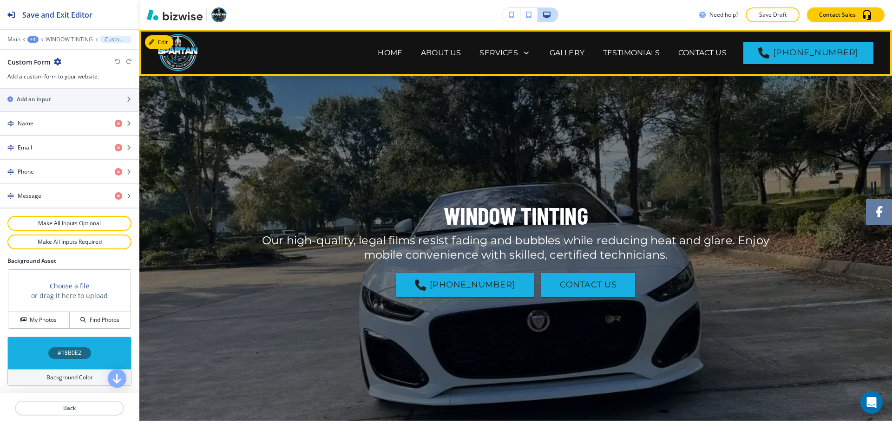
click at [582, 54] on p "GALLERY" at bounding box center [567, 52] width 35 height 11
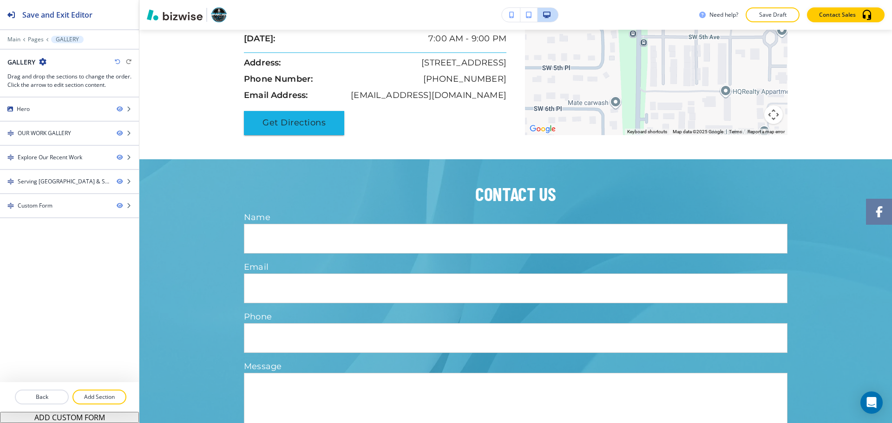
scroll to position [1928, 0]
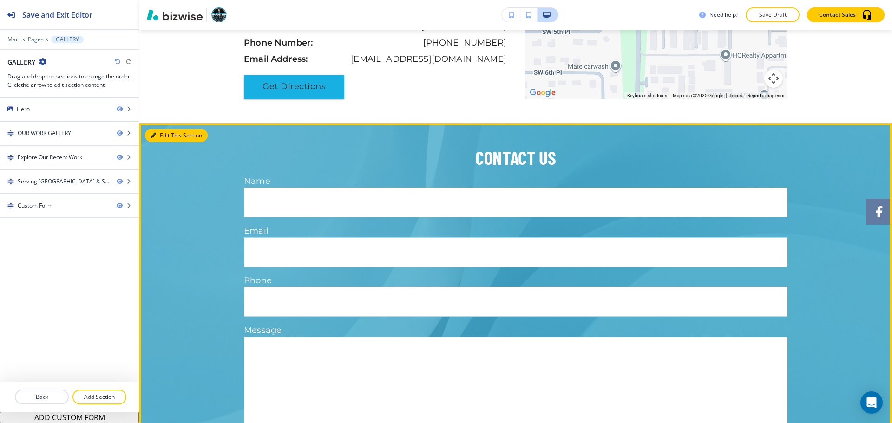
click at [164, 138] on button "Edit This Section" at bounding box center [176, 136] width 63 height 14
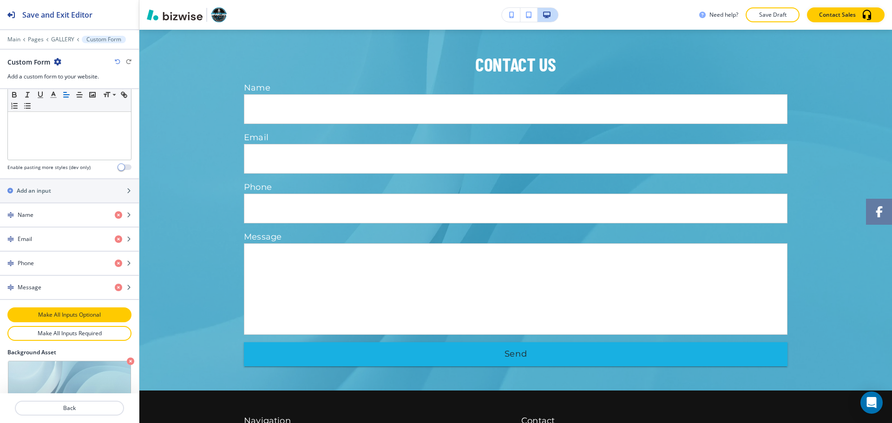
scroll to position [405, 0]
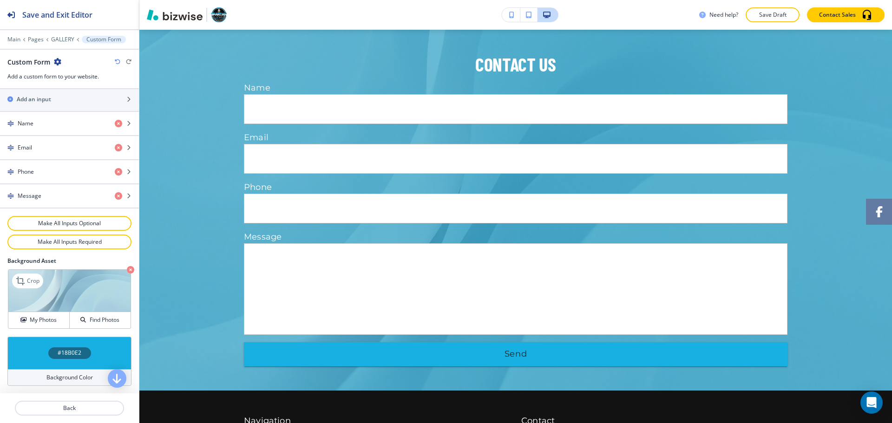
click at [127, 270] on icon "button" at bounding box center [130, 269] width 7 height 7
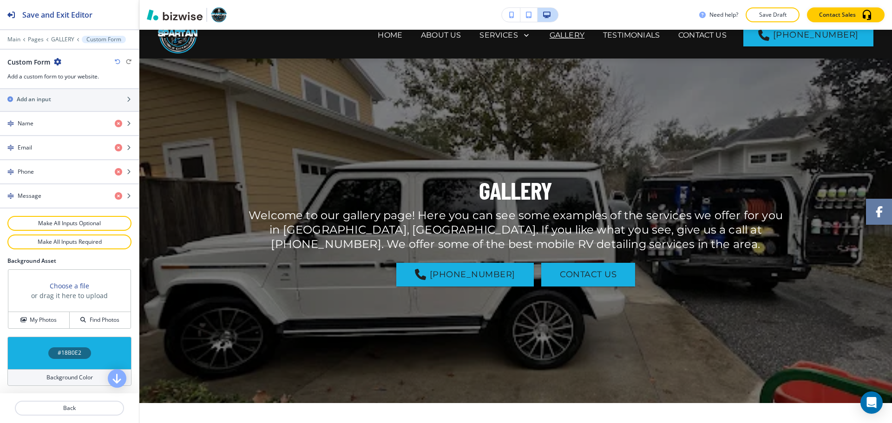
scroll to position [0, 0]
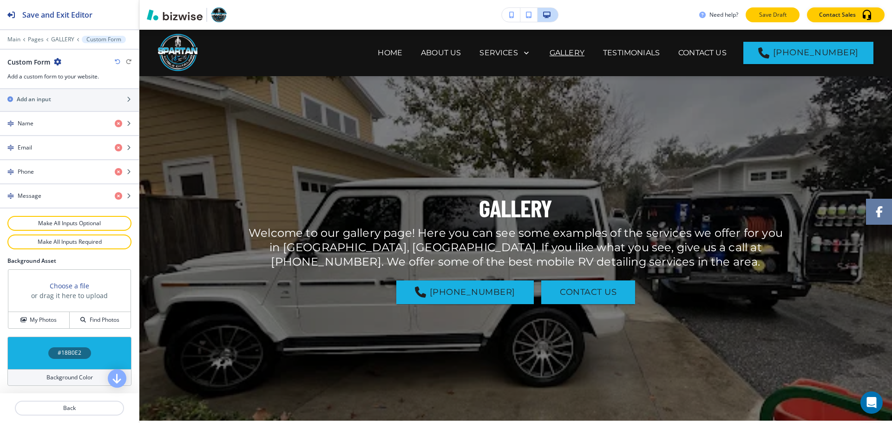
click at [773, 15] on p "Save Draft" at bounding box center [773, 15] width 30 height 8
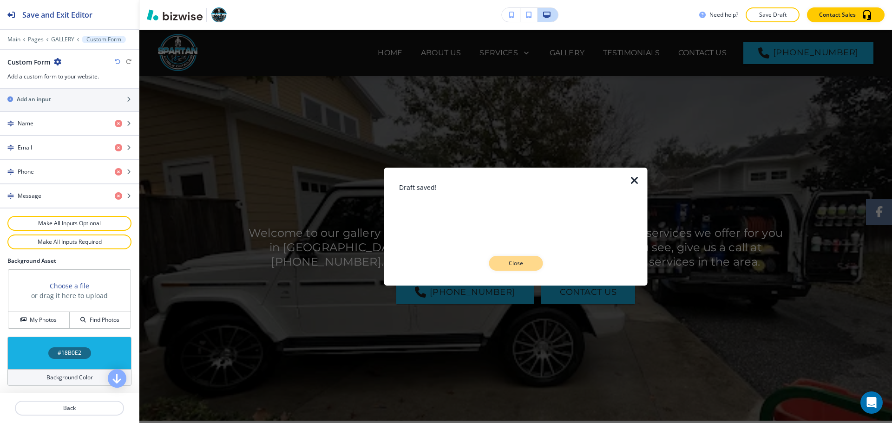
click at [510, 258] on button "Close" at bounding box center [516, 263] width 54 height 15
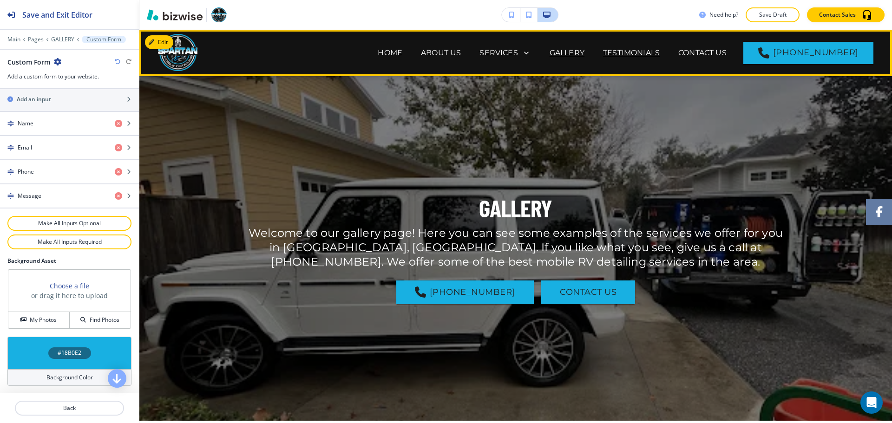
drag, startPoint x: 640, startPoint y: 53, endPoint x: 648, endPoint y: 54, distance: 8.9
click at [640, 52] on p "TESTIMONIALS" at bounding box center [631, 52] width 57 height 11
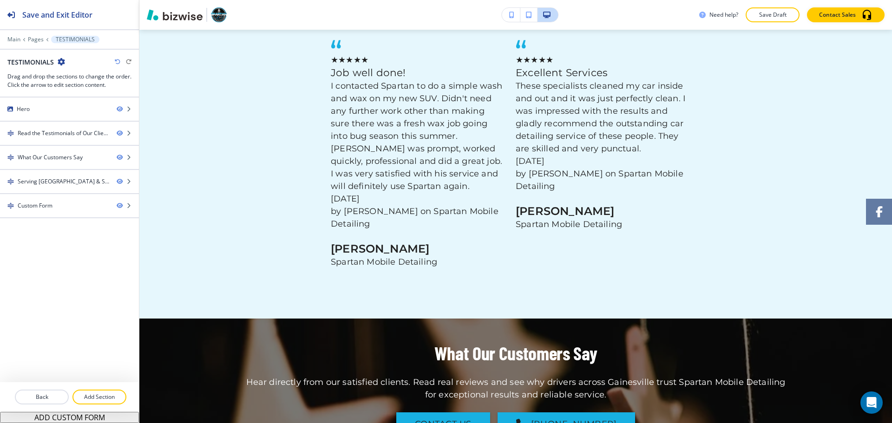
scroll to position [352, 0]
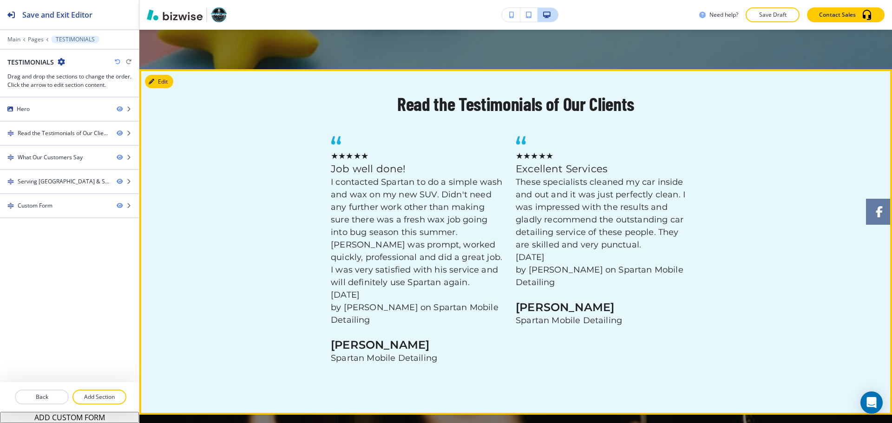
click at [173, 80] on div at bounding box center [515, 242] width 753 height 346
click at [164, 81] on button "Edit This Section" at bounding box center [176, 82] width 63 height 14
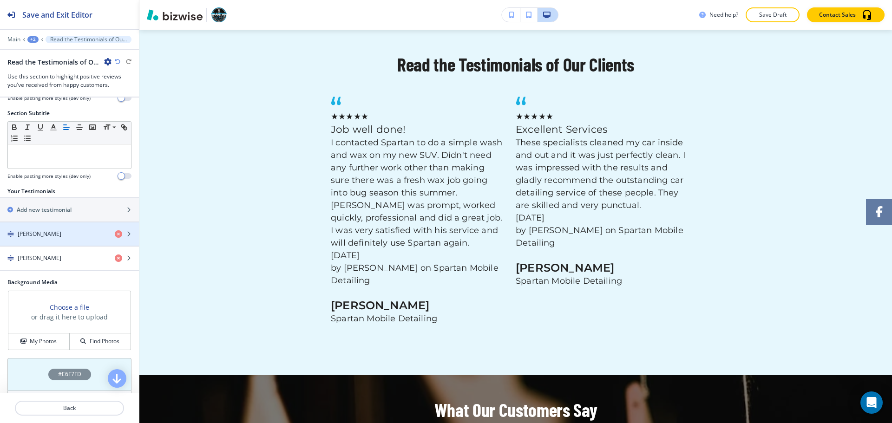
scroll to position [89, 0]
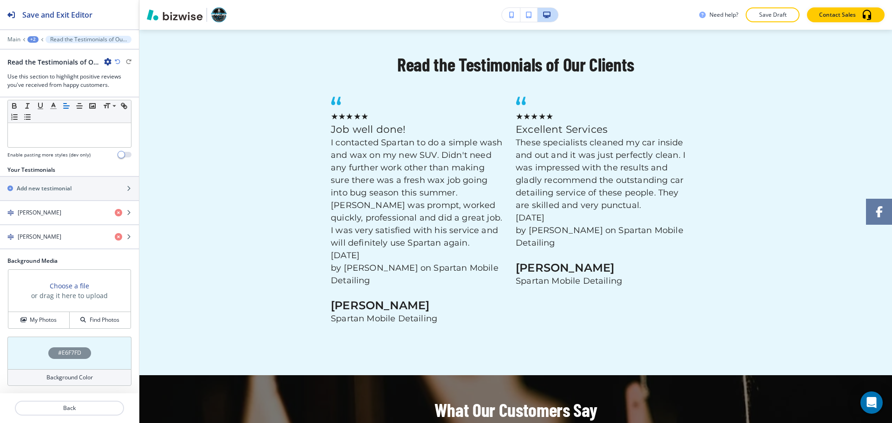
click at [63, 377] on h4 "Background Color" at bounding box center [69, 378] width 46 height 8
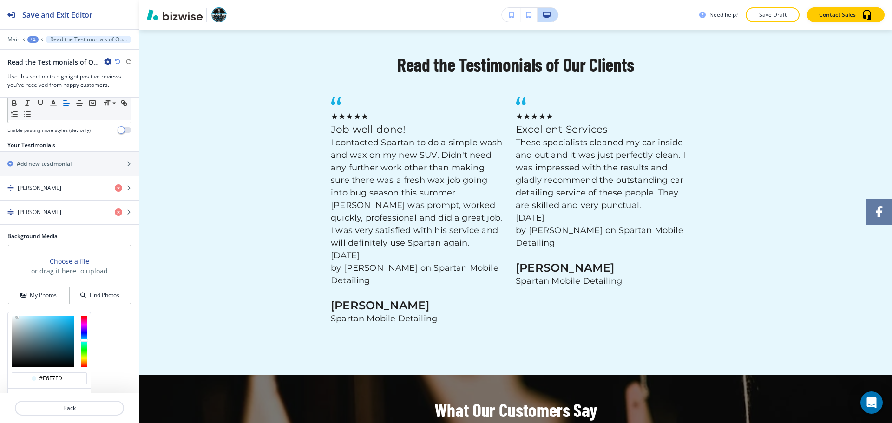
scroll to position [164, 0]
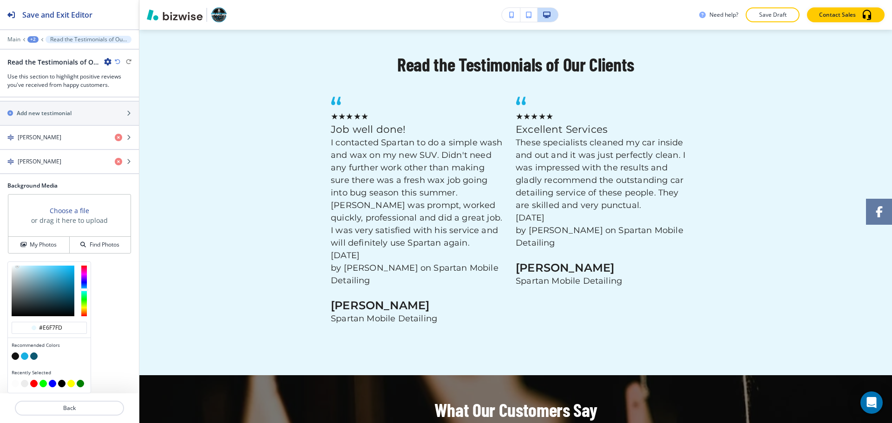
click at [16, 382] on button "button" at bounding box center [15, 383] width 7 height 7
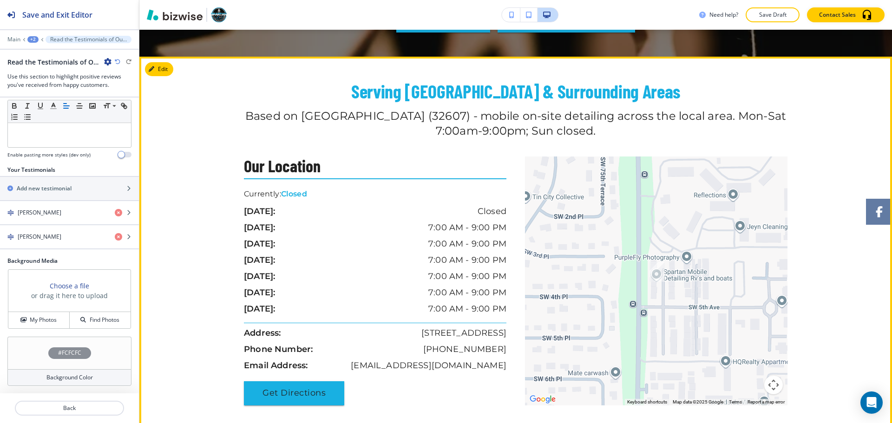
scroll to position [1042, 0]
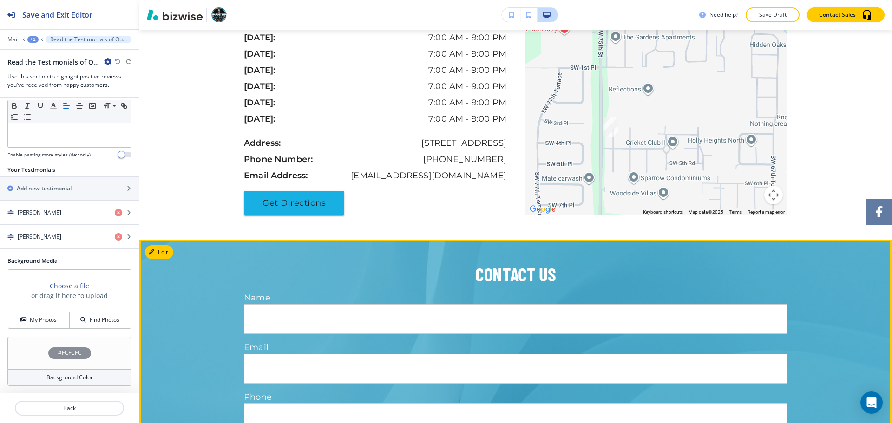
click at [165, 254] on button "Edit" at bounding box center [159, 252] width 28 height 14
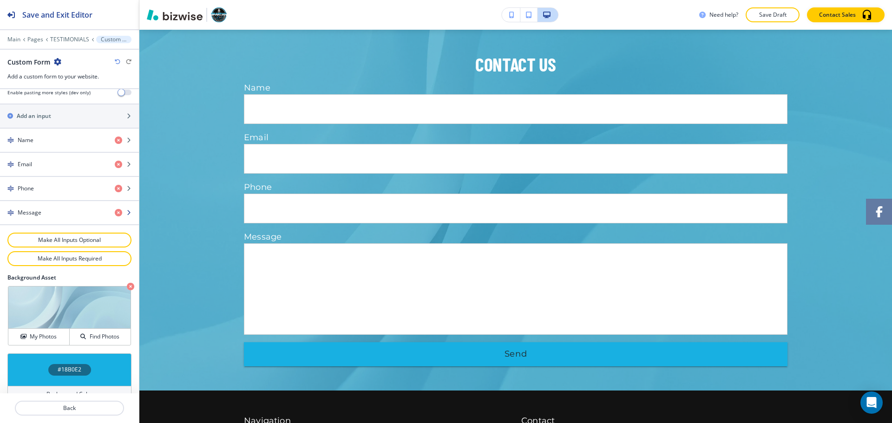
scroll to position [0, 0]
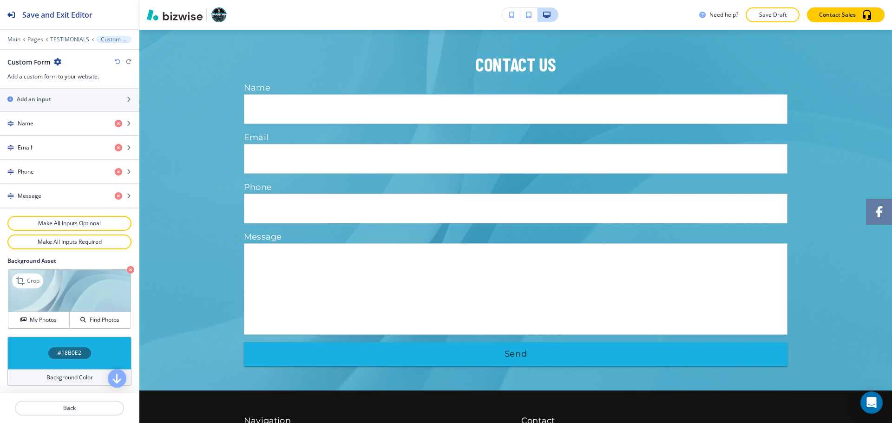
click at [127, 269] on icon "button" at bounding box center [130, 269] width 7 height 7
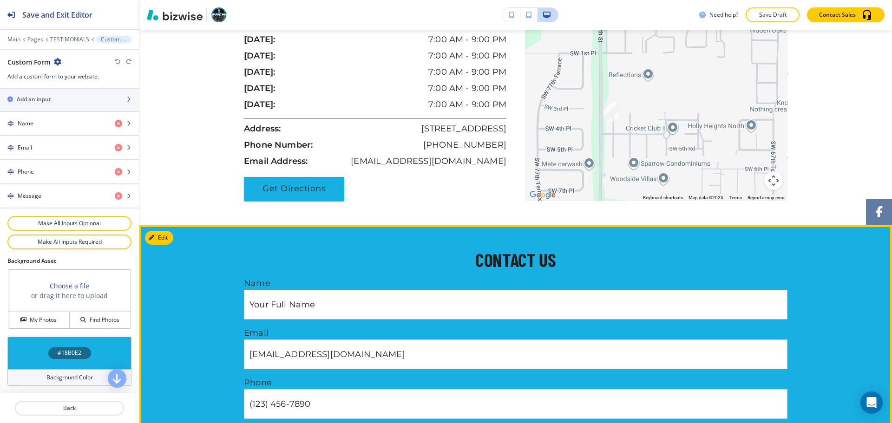
scroll to position [1043, 0]
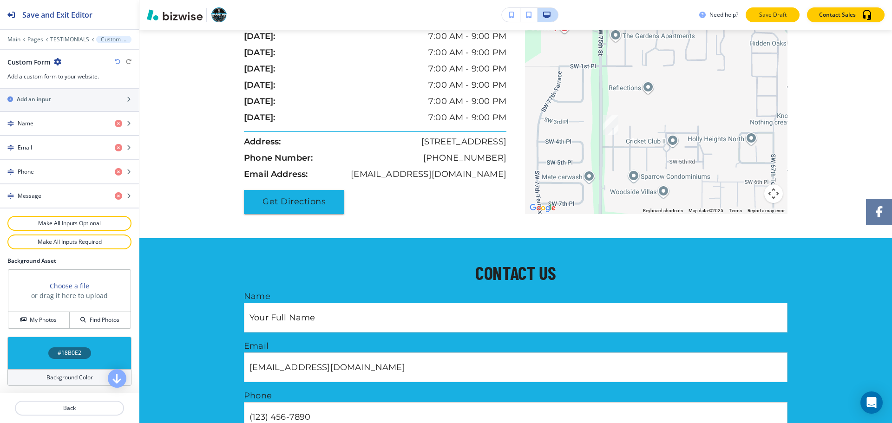
click at [779, 20] on button "Save Draft" at bounding box center [773, 14] width 54 height 15
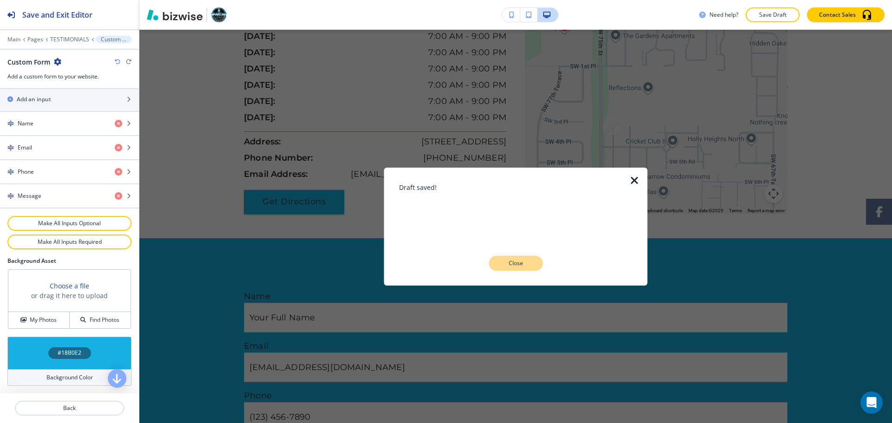
click at [537, 267] on button "Close" at bounding box center [516, 263] width 54 height 15
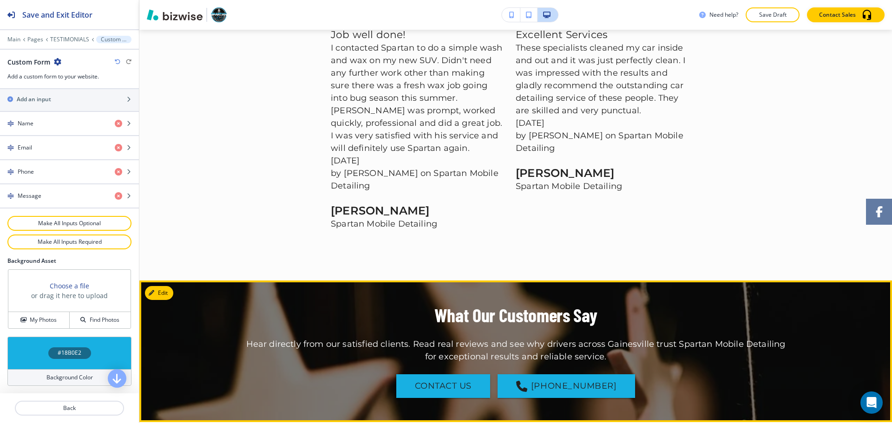
scroll to position [207, 0]
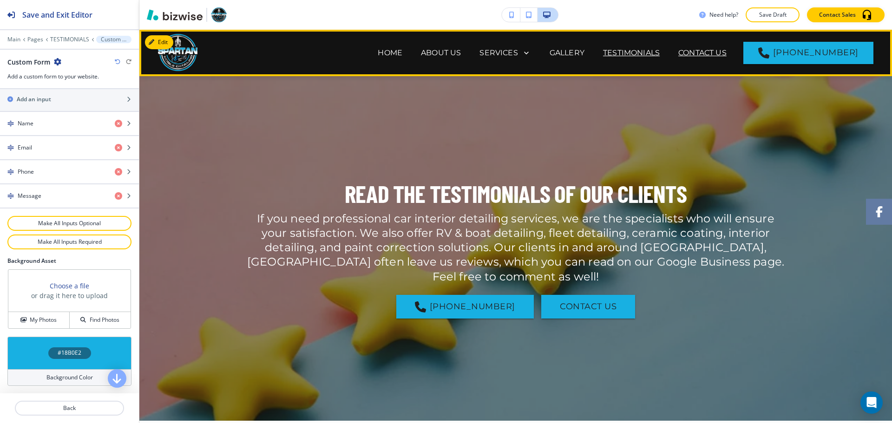
click at [713, 50] on p "CONTACT US" at bounding box center [703, 52] width 48 height 11
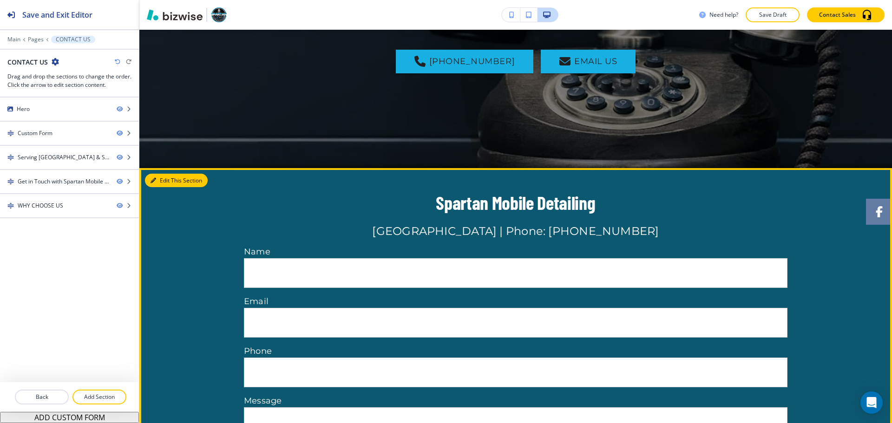
click at [167, 181] on button "Edit This Section" at bounding box center [176, 181] width 63 height 14
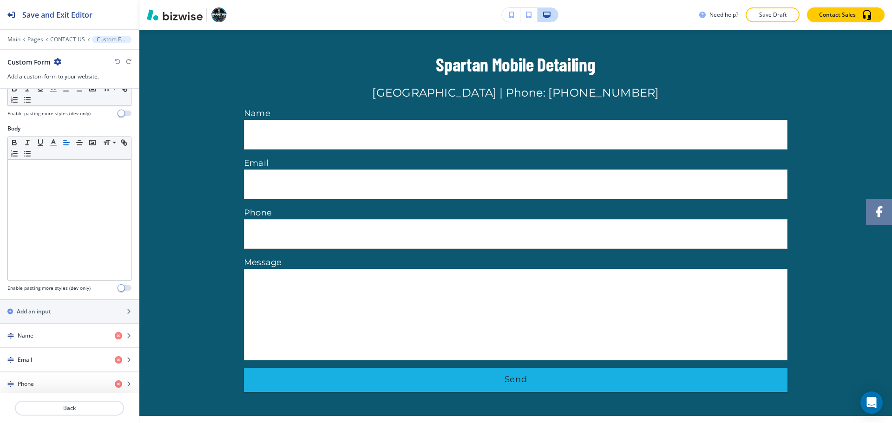
scroll to position [407, 0]
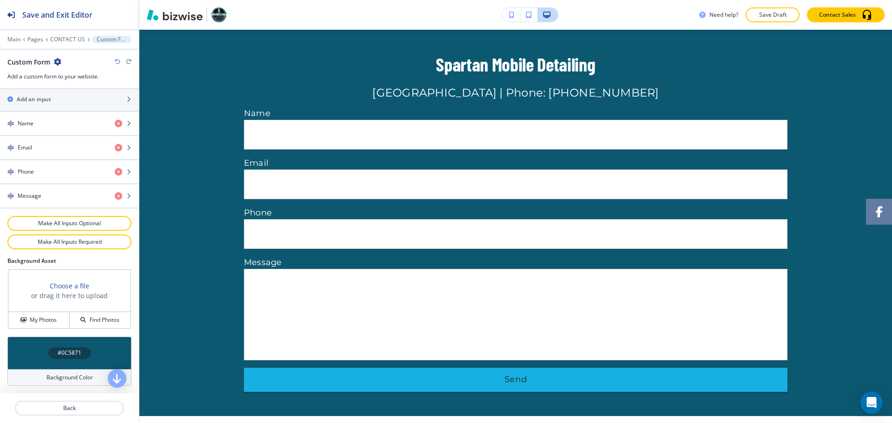
click at [65, 359] on div "#0C5871" at bounding box center [69, 354] width 43 height 12
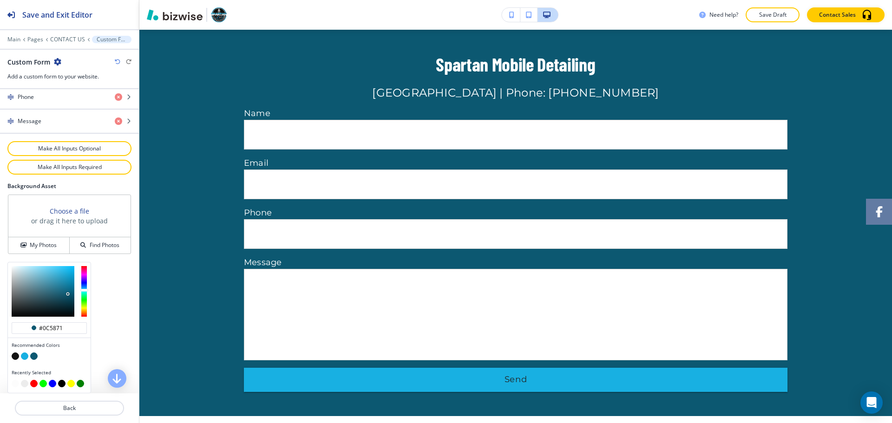
click at [26, 355] on button "button" at bounding box center [24, 356] width 7 height 7
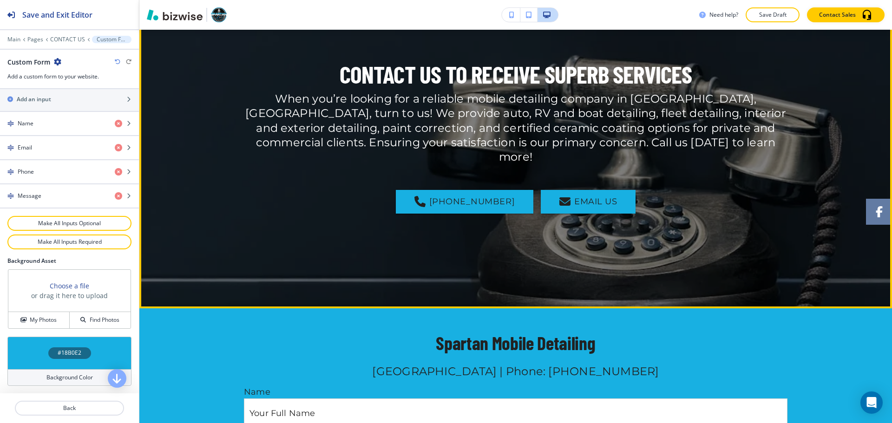
scroll to position [62, 0]
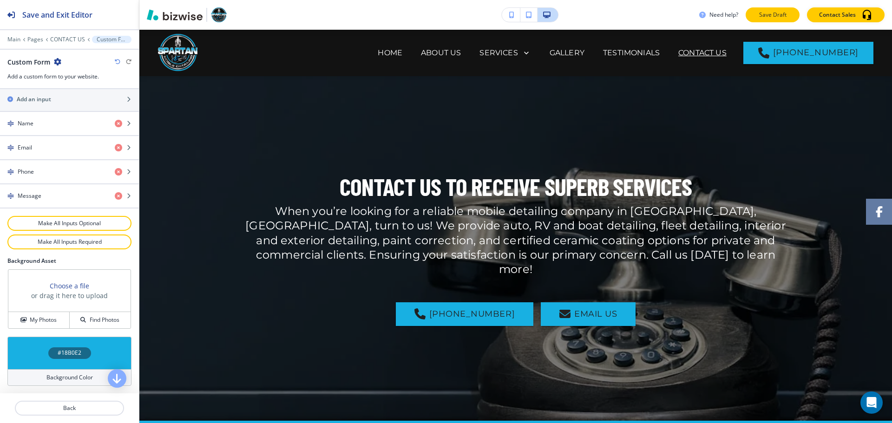
click at [765, 15] on p "Save Draft" at bounding box center [773, 15] width 30 height 8
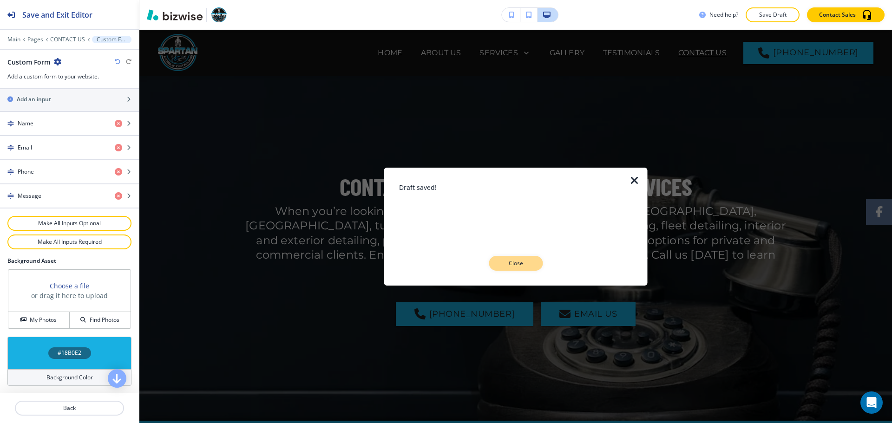
click at [510, 264] on p "Close" at bounding box center [516, 263] width 30 height 8
